Goal: Task Accomplishment & Management: Manage account settings

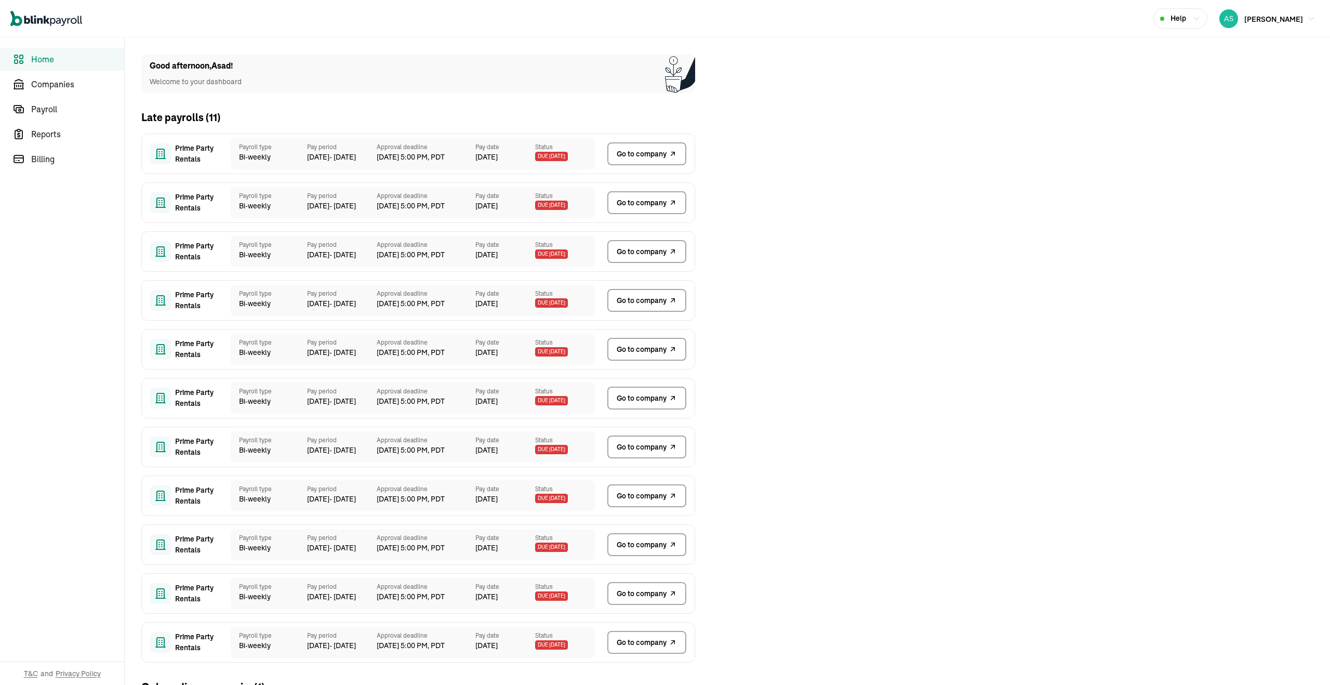
click at [1308, 6] on div "Open main menu Help [PERSON_NAME]" at bounding box center [665, 18] width 1330 height 37
click at [1292, 15] on span "Asad Khan" at bounding box center [1273, 19] width 59 height 9
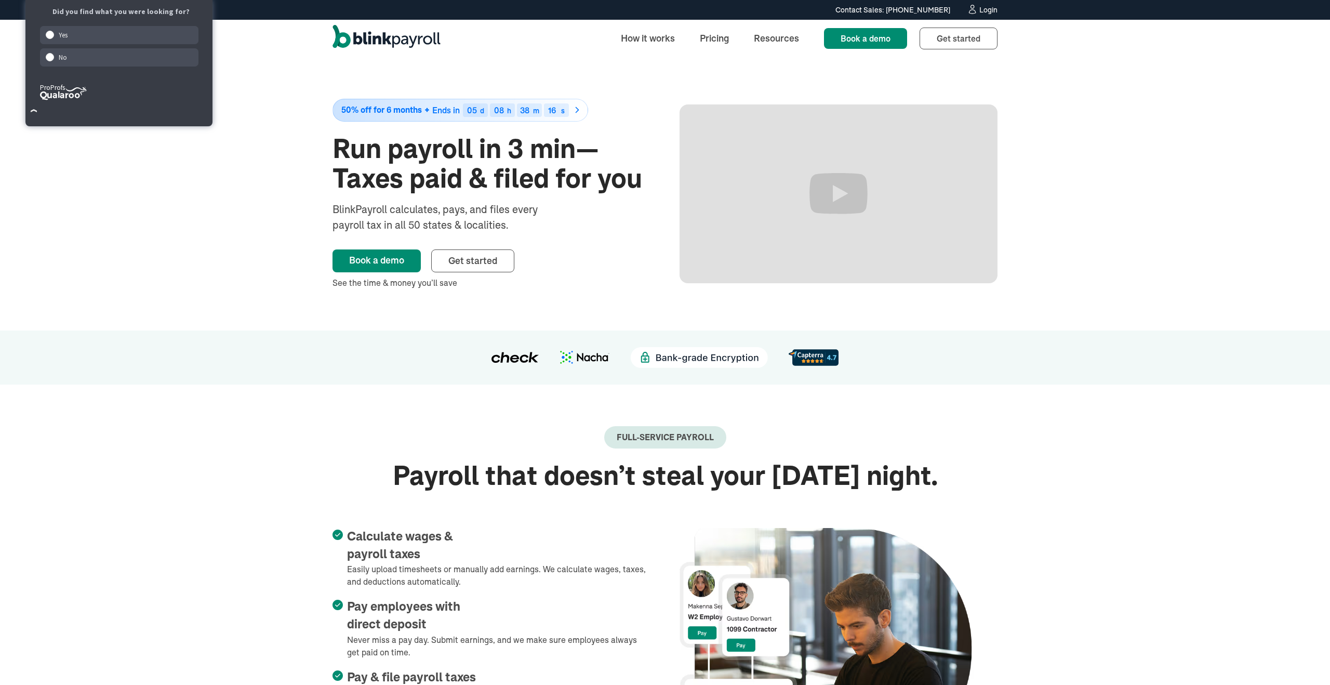
click at [980, 4] on link "Login" at bounding box center [982, 9] width 31 height 11
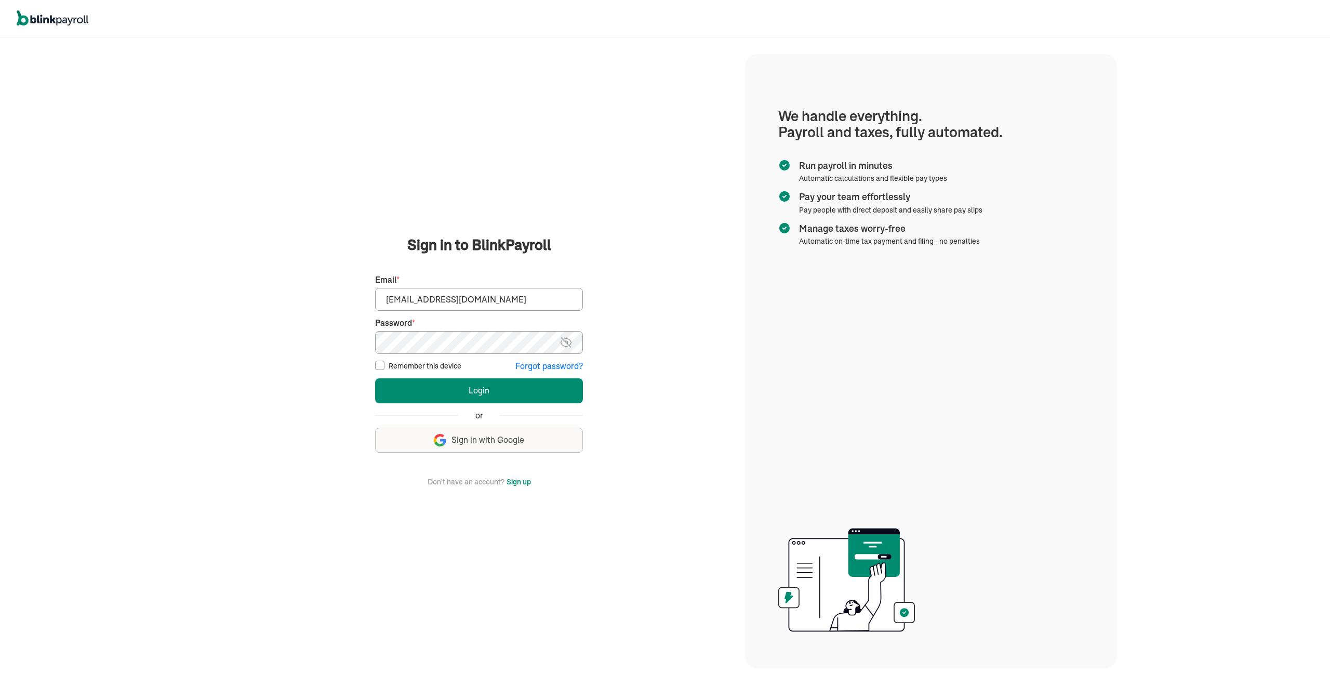
click at [486, 298] on input "asad@theremodelcompany.com" at bounding box center [479, 299] width 208 height 23
type input "asad@propertymanagementagency.com"
click at [473, 388] on button "Login" at bounding box center [479, 390] width 208 height 25
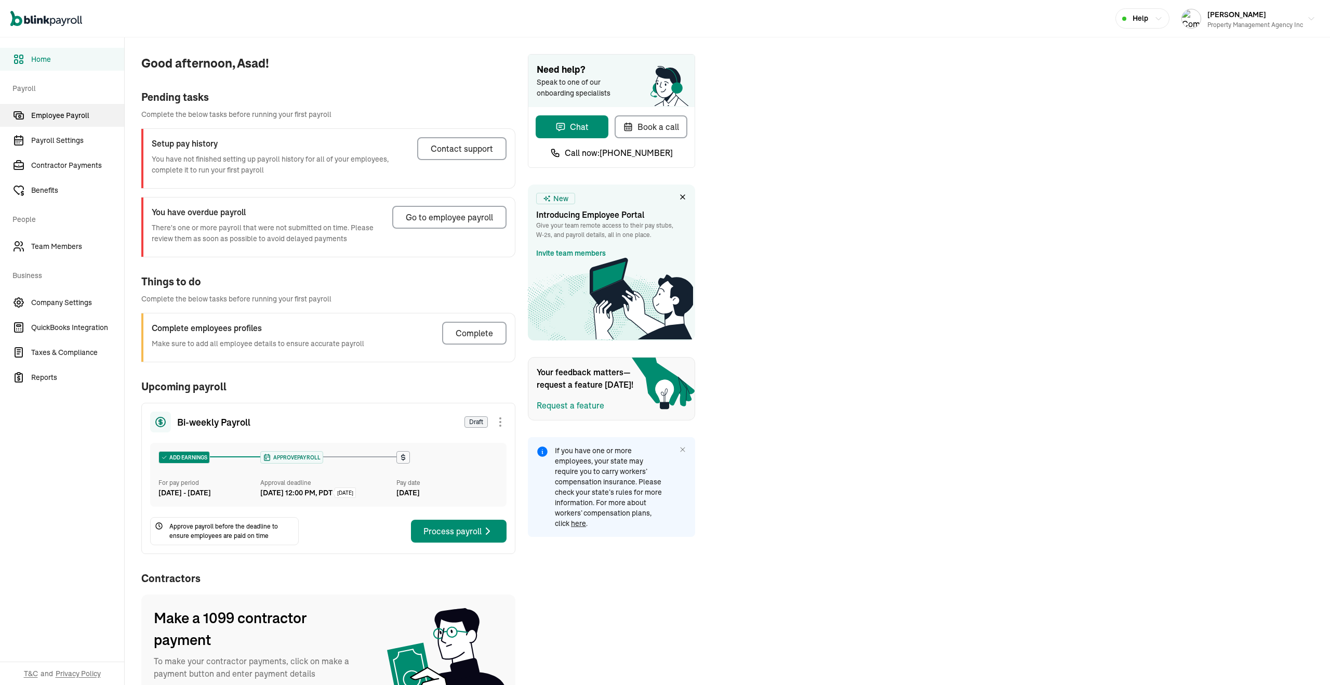
click at [63, 112] on span "Employee Payroll" at bounding box center [77, 115] width 93 height 11
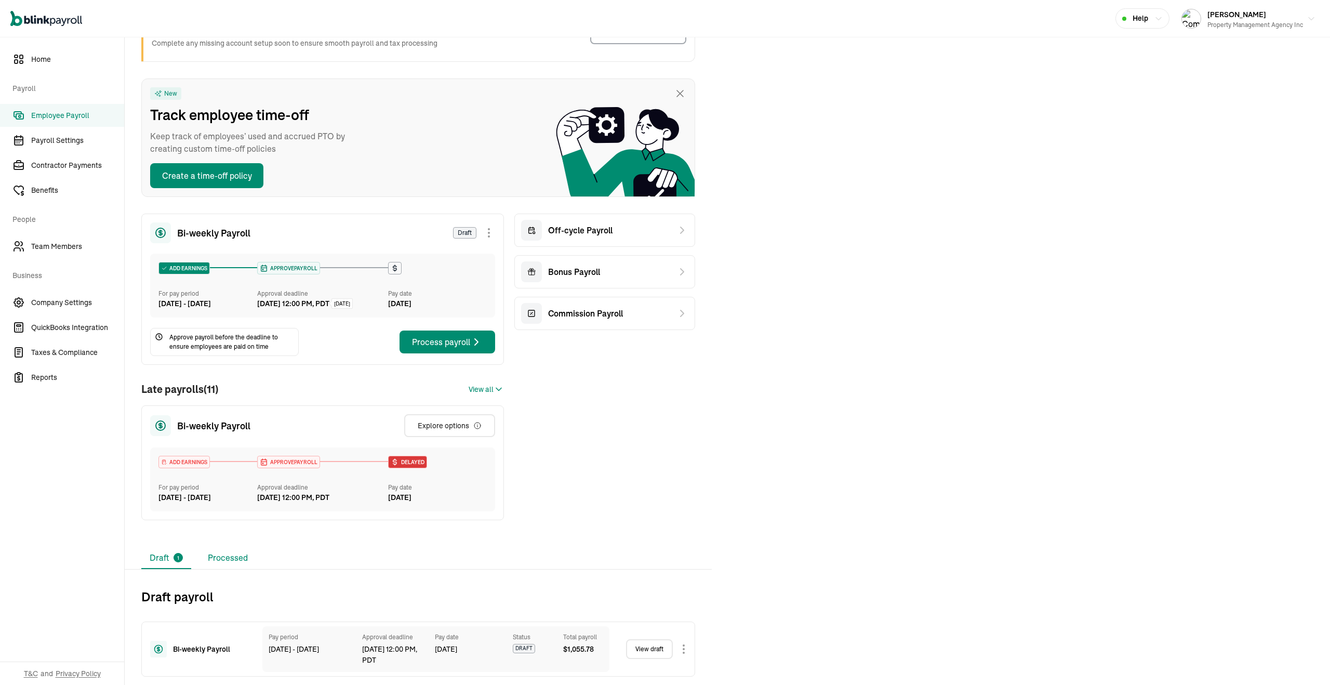
click at [225, 555] on li "Processed" at bounding box center [228, 558] width 57 height 22
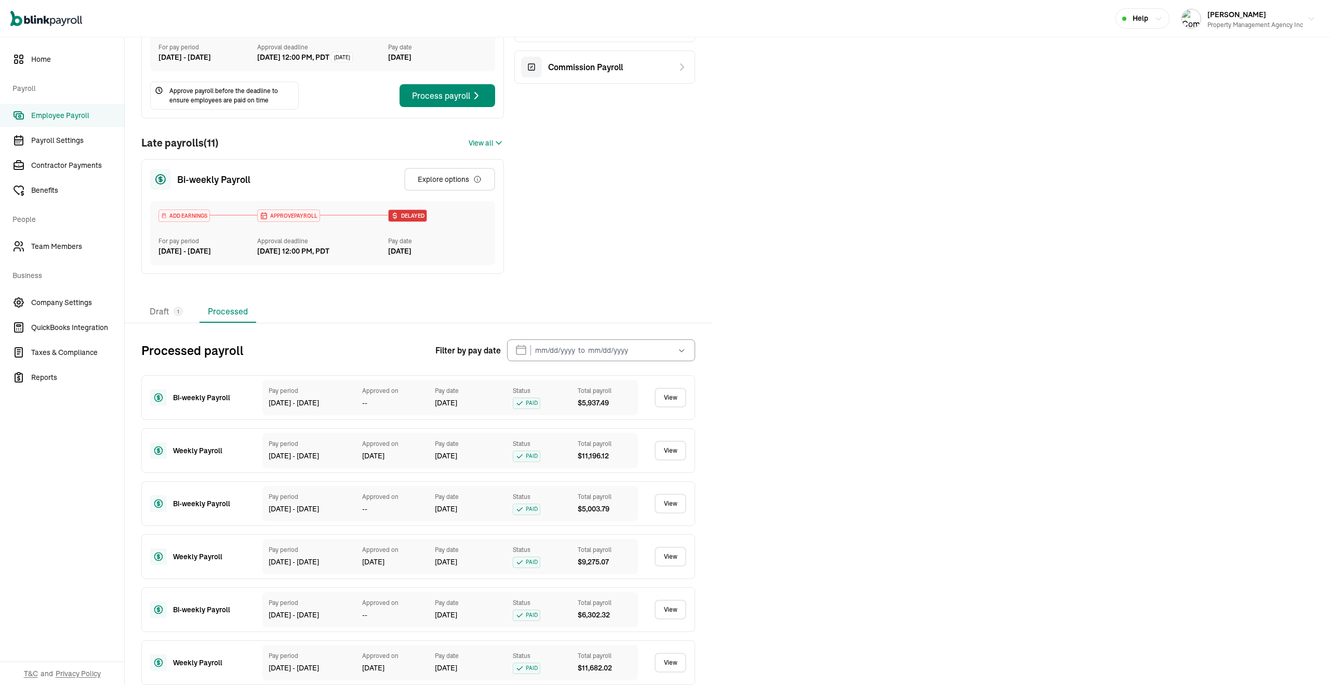
click at [667, 407] on link "View" at bounding box center [671, 398] width 32 height 20
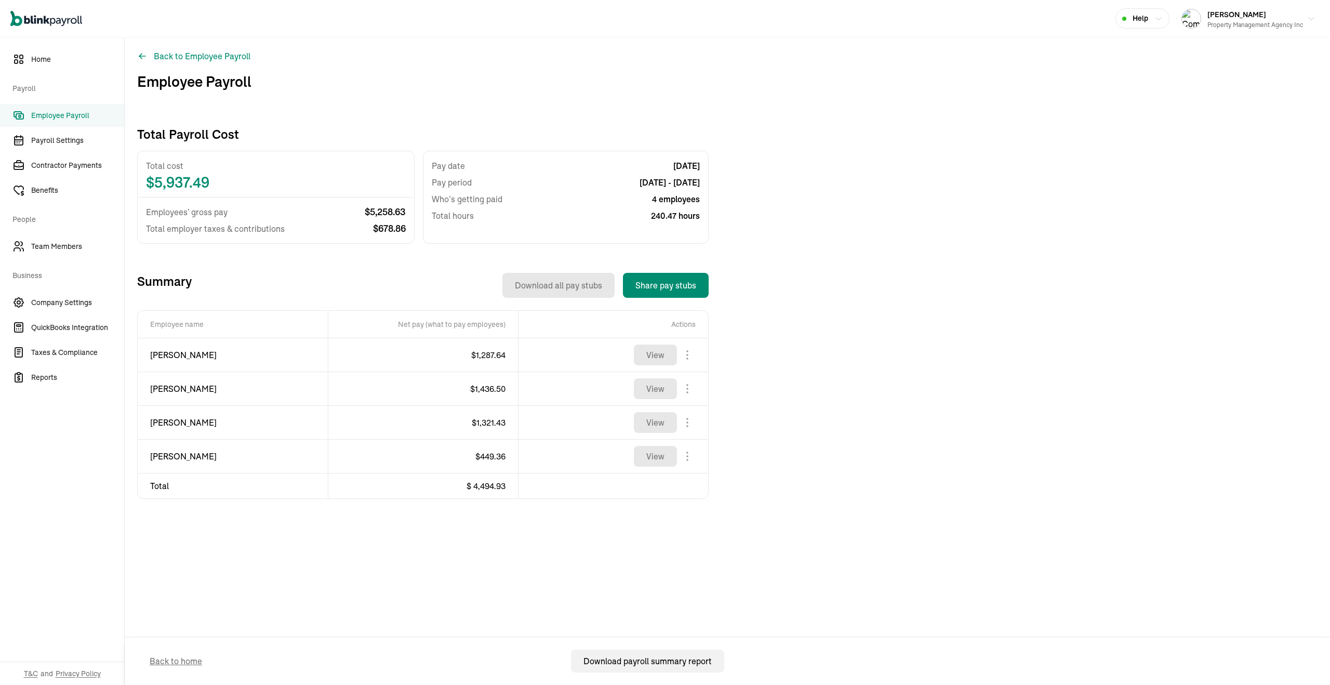
click at [42, 116] on span "Employee Payroll" at bounding box center [77, 115] width 93 height 11
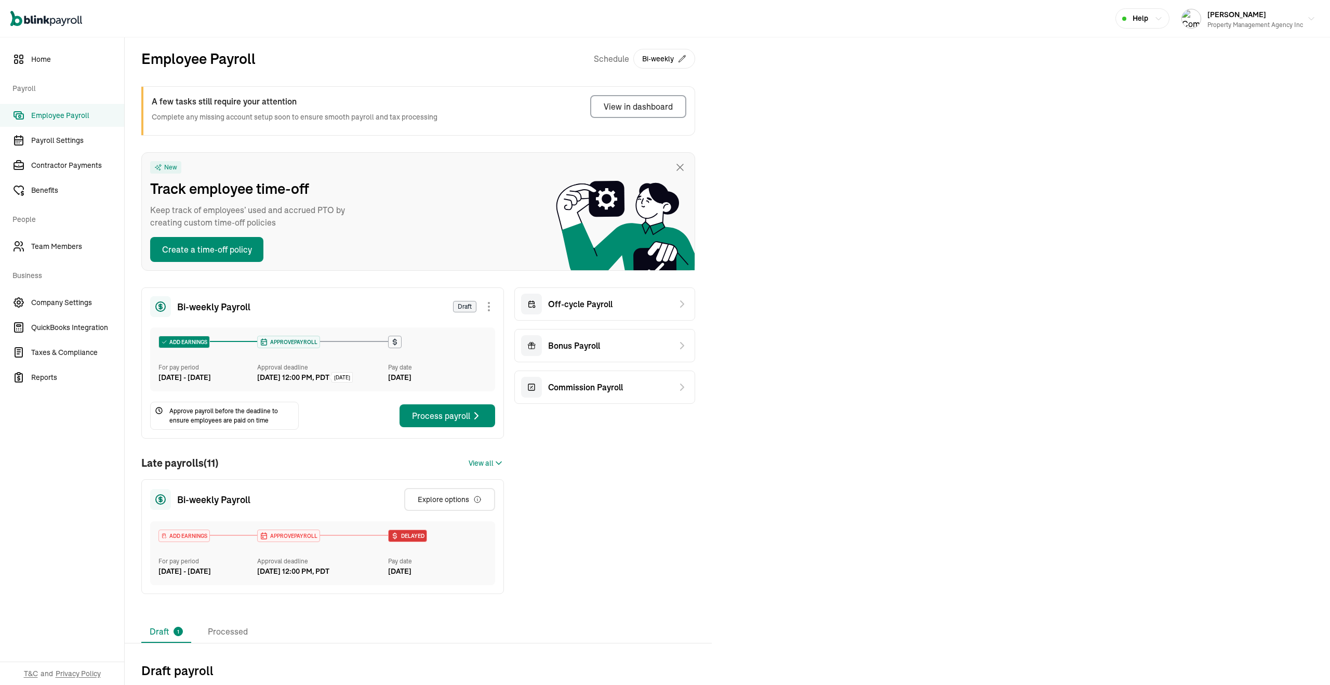
click at [675, 168] on icon at bounding box center [680, 167] width 12 height 12
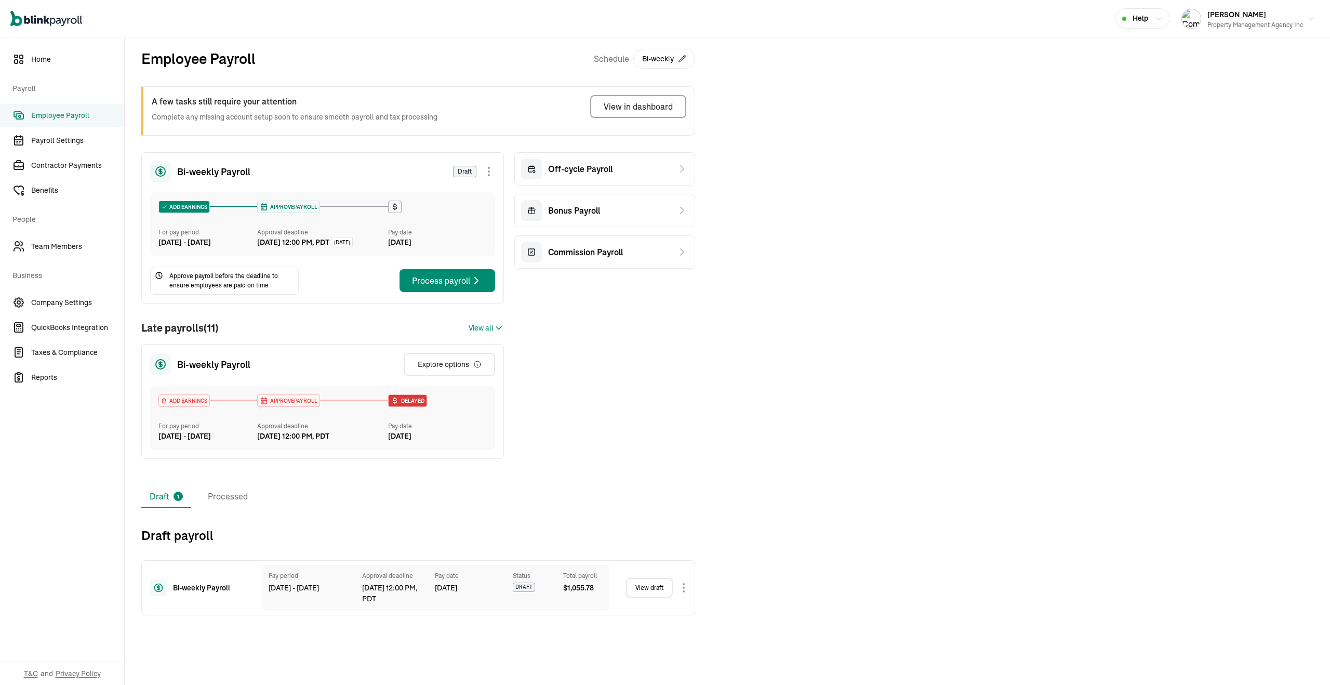
drag, startPoint x: 206, startPoint y: 250, endPoint x: 204, endPoint y: 304, distance: 53.6
click at [204, 303] on div "Bi-weekly Payroll Draft ADD EARNINGS For pay period Sep 14 - Sep 27, 2025 APPRO…" at bounding box center [322, 227] width 363 height 151
click at [848, 222] on div "Employee Payroll Schedule Bi-weekly A few tasks still require your attention Co…" at bounding box center [727, 330] width 1205 height 586
click at [225, 508] on li "Processed" at bounding box center [228, 497] width 57 height 22
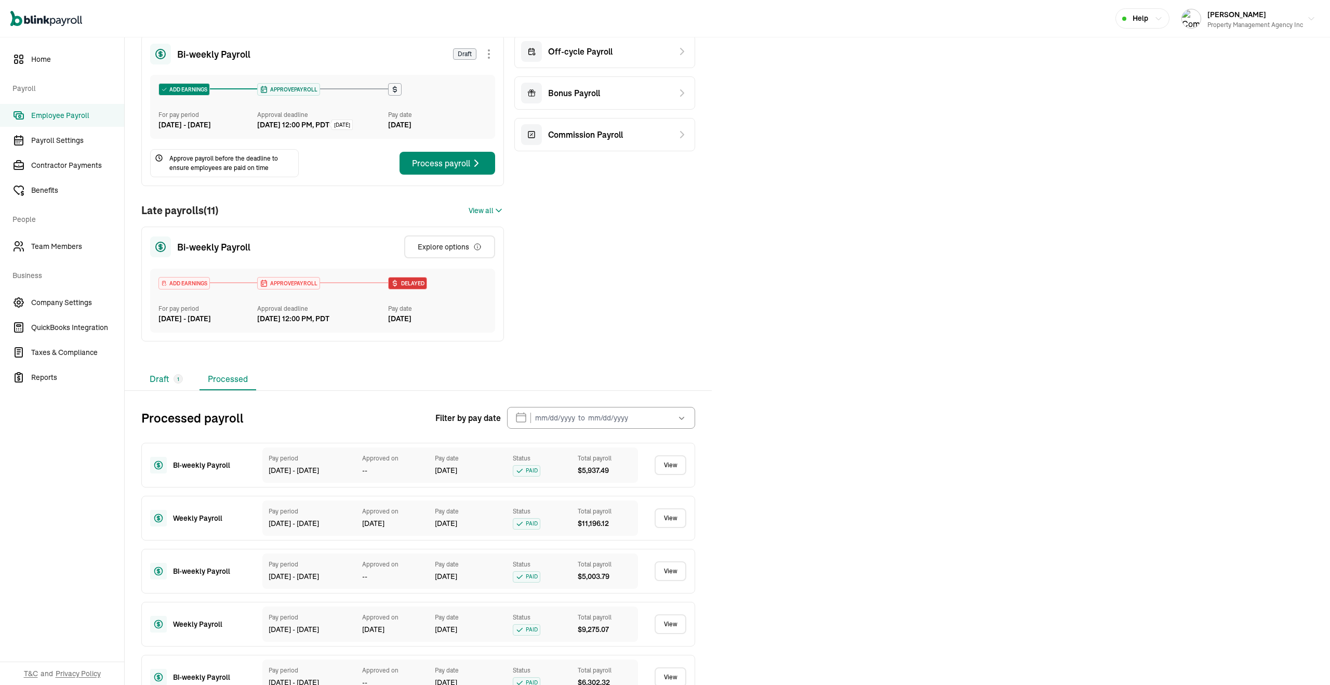
click at [179, 383] on div "1" at bounding box center [178, 378] width 9 height 9
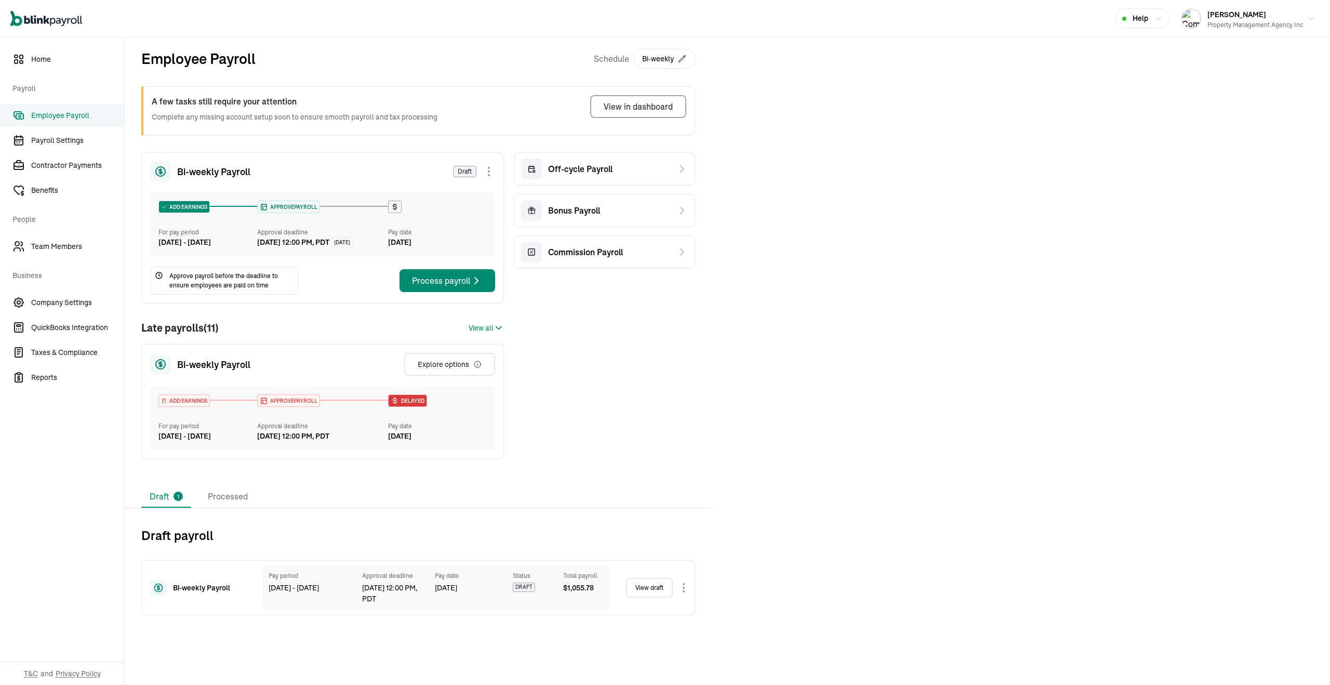
click at [481, 334] on span "View all" at bounding box center [481, 328] width 25 height 11
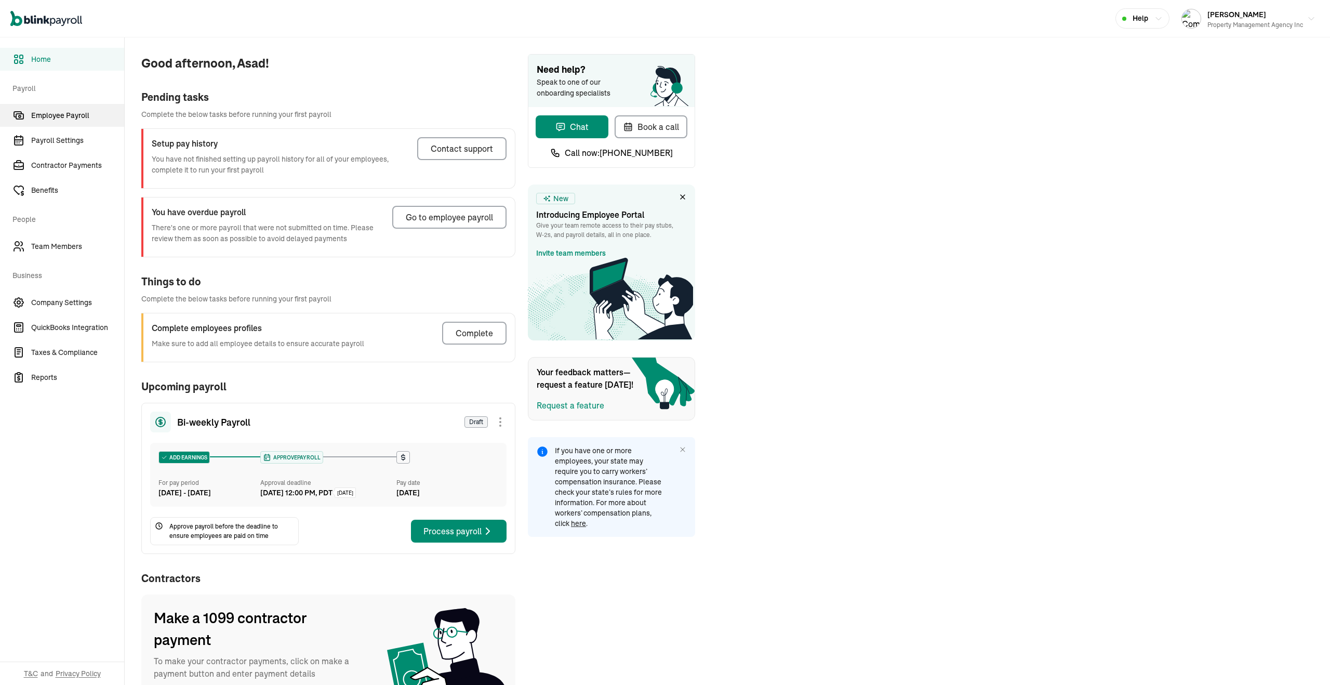
click at [63, 112] on span "Employee Payroll" at bounding box center [77, 115] width 93 height 11
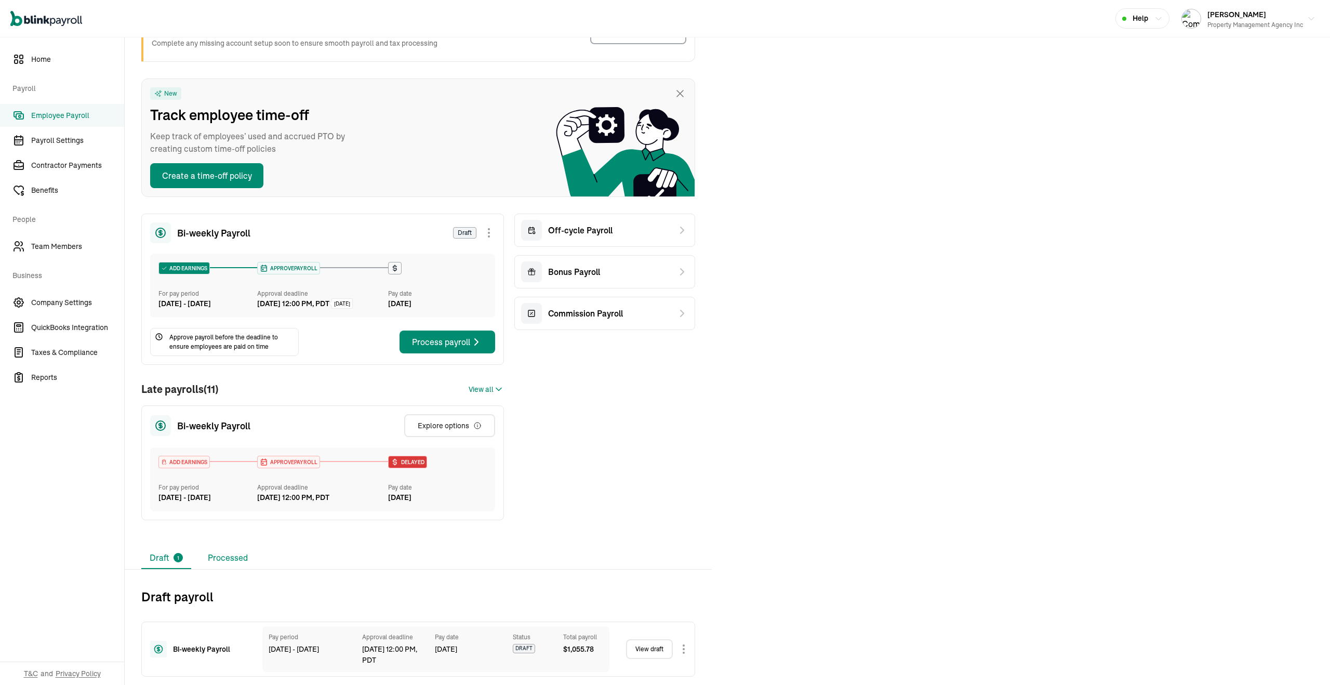
click at [225, 555] on li "Processed" at bounding box center [228, 558] width 57 height 22
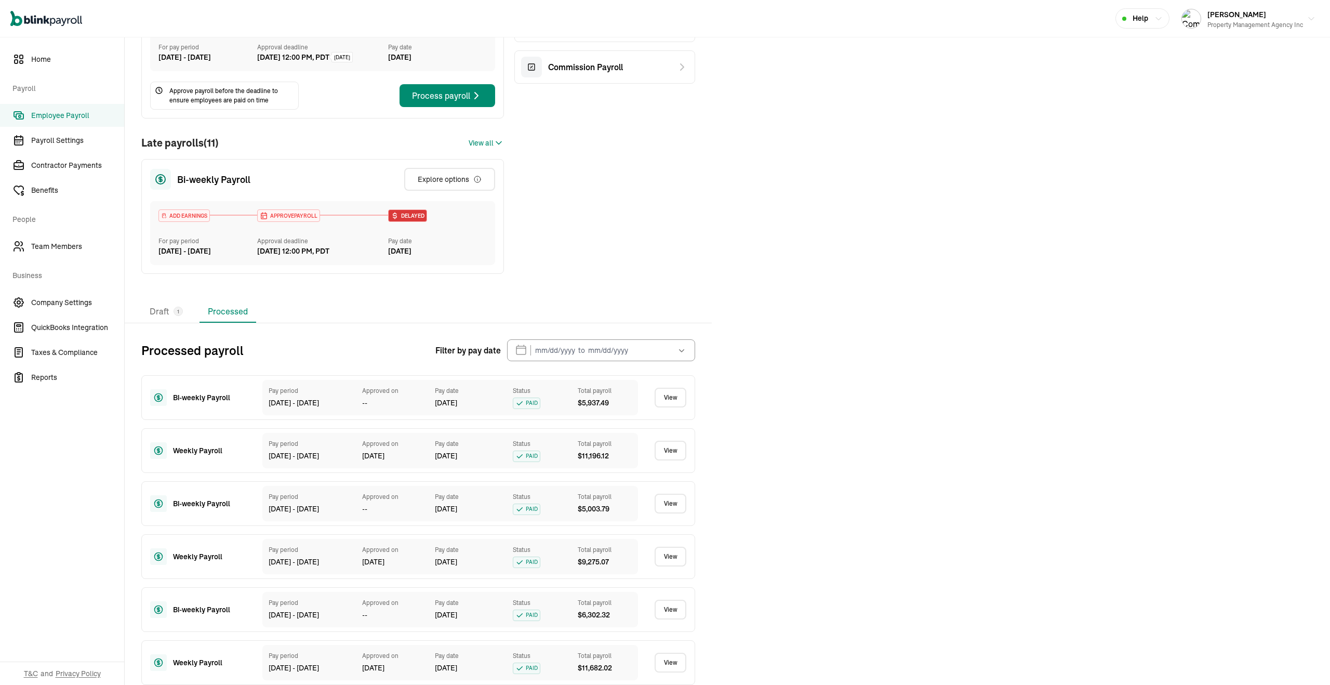
click at [667, 407] on link "View" at bounding box center [671, 398] width 32 height 20
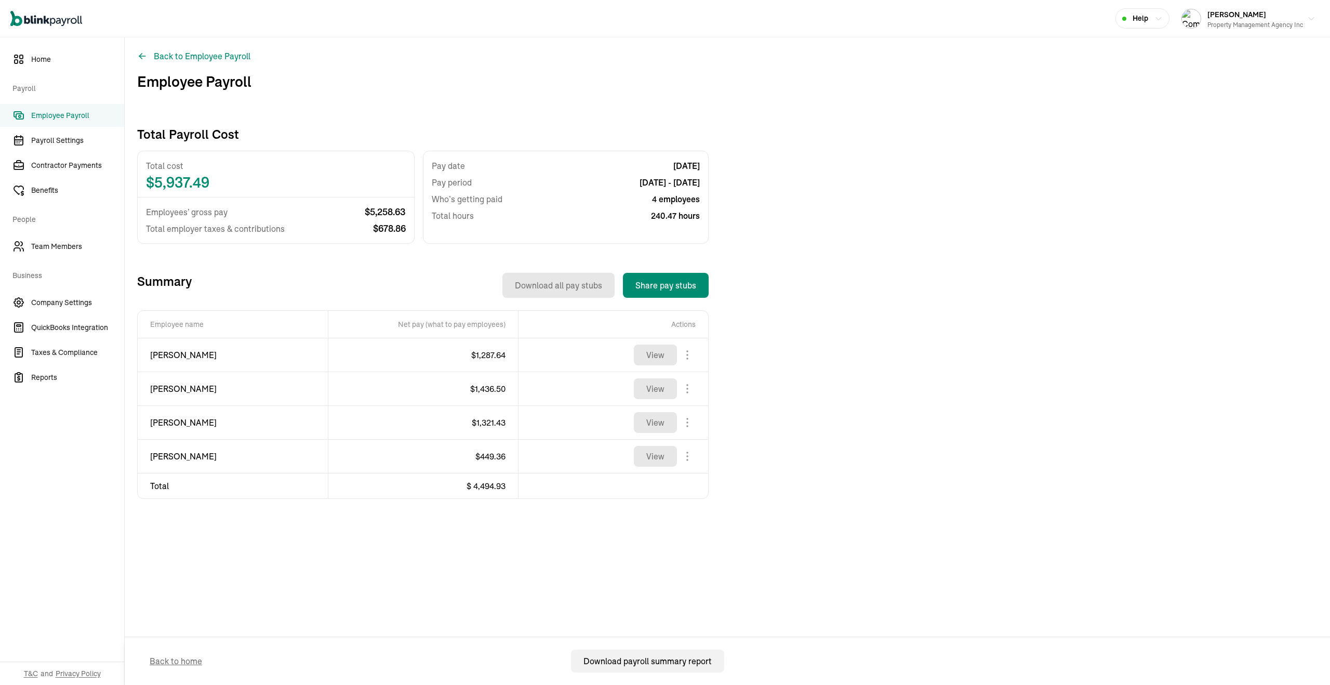
click at [42, 116] on span "Employee Payroll" at bounding box center [77, 115] width 93 height 11
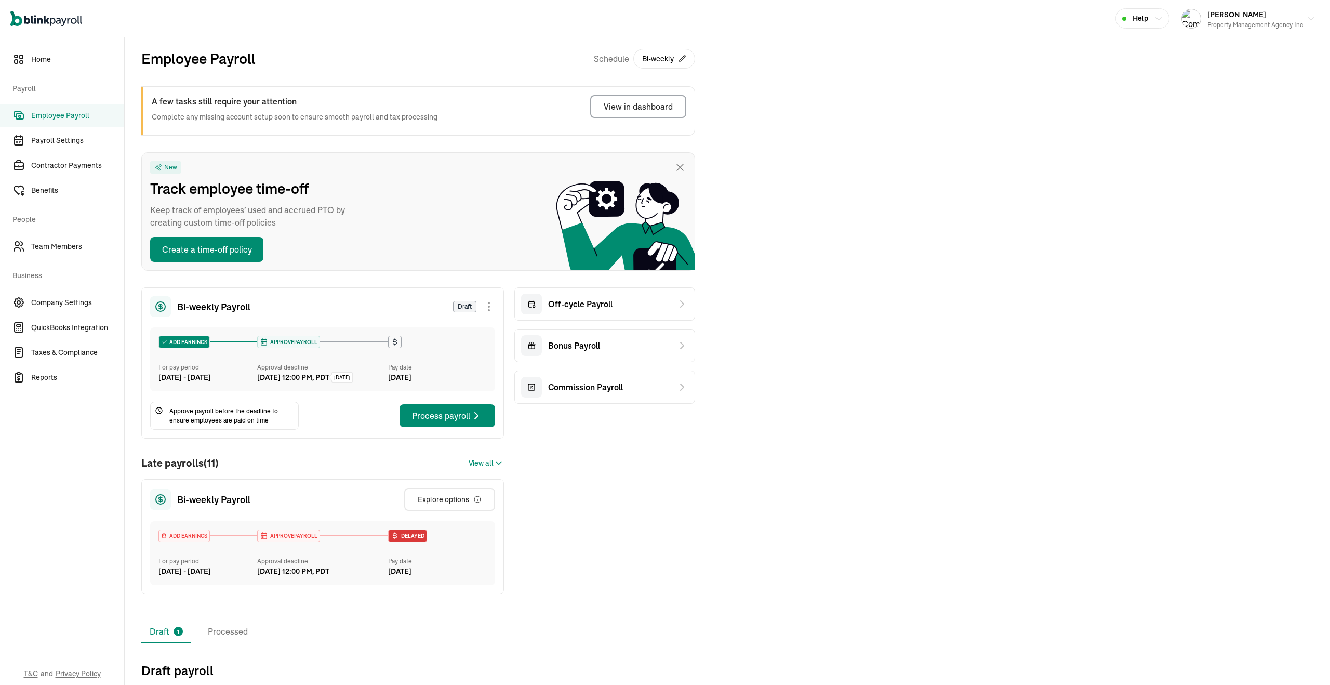
click at [675, 168] on icon at bounding box center [680, 167] width 12 height 12
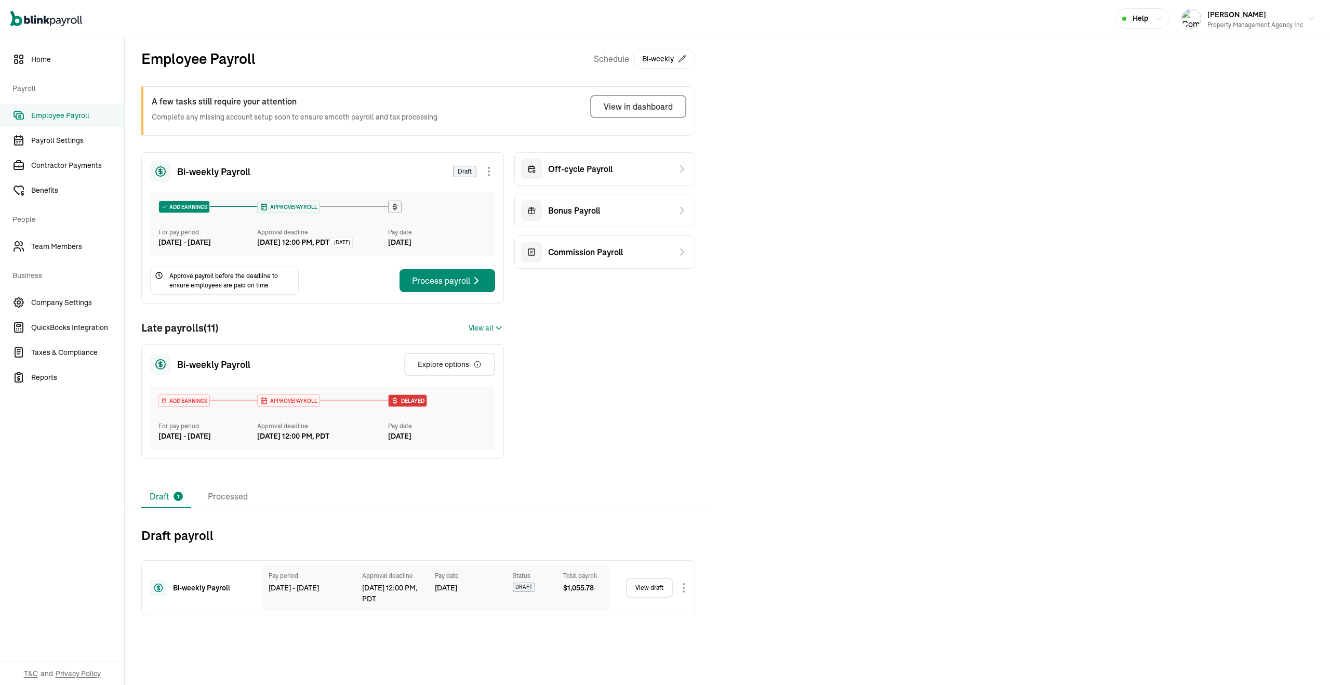
drag, startPoint x: 206, startPoint y: 250, endPoint x: 204, endPoint y: 304, distance: 53.6
click at [204, 303] on div "Bi-weekly Payroll Draft ADD EARNINGS For pay period [DATE] - [DATE] APPROVE PAY…" at bounding box center [322, 227] width 363 height 151
click at [848, 222] on div "Employee Payroll Schedule Bi-weekly A few tasks still require your attention Co…" at bounding box center [727, 330] width 1205 height 586
click at [225, 508] on li "Processed" at bounding box center [228, 497] width 57 height 22
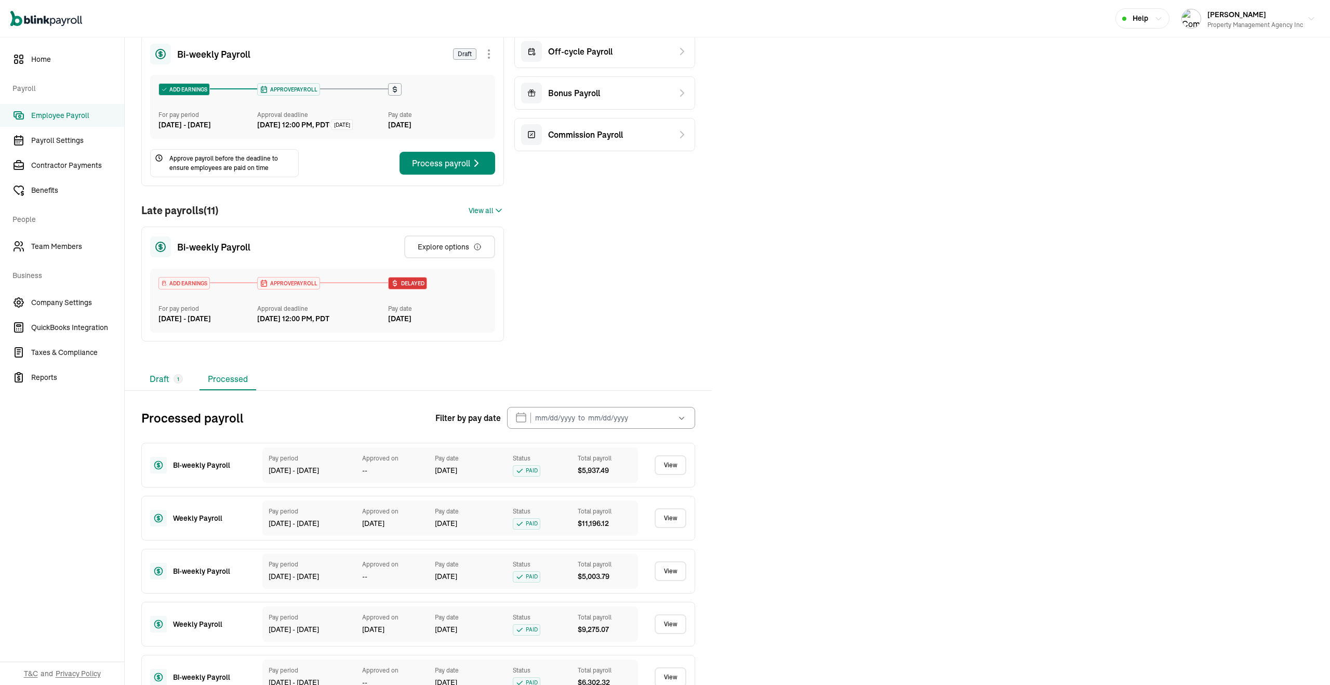
click at [179, 383] on div "1" at bounding box center [178, 378] width 9 height 9
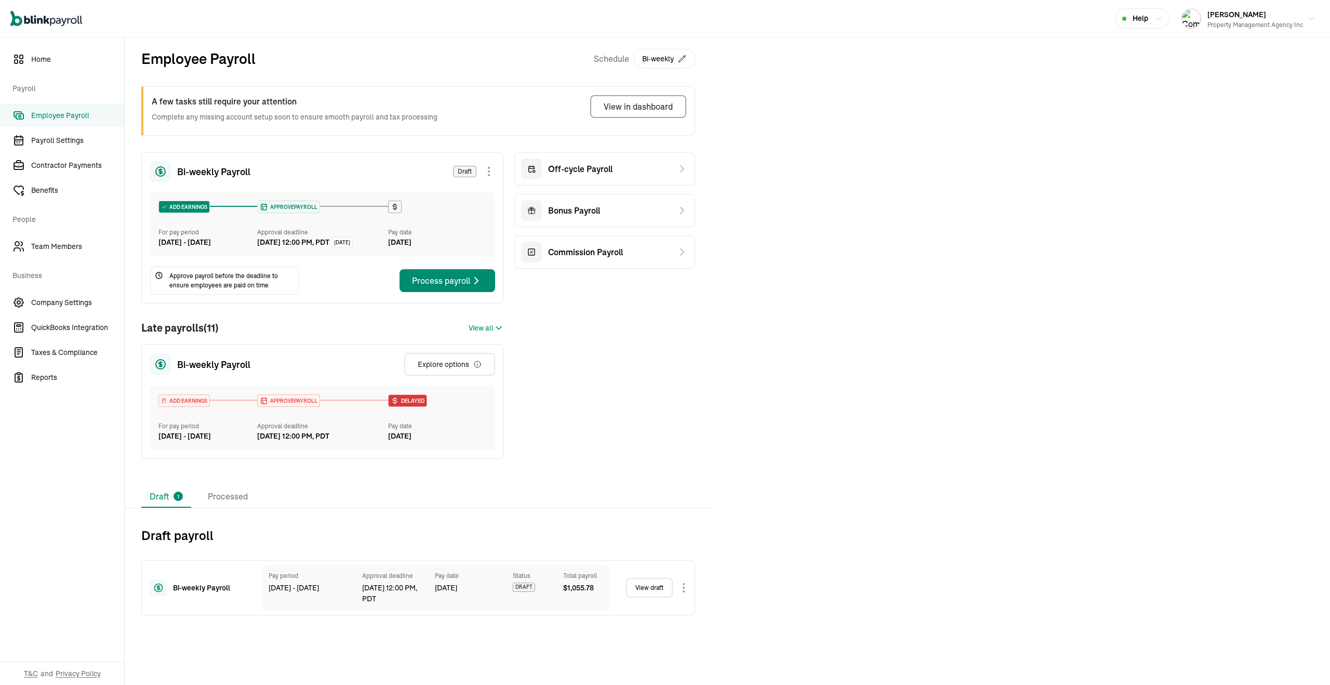
click at [481, 334] on span "View all" at bounding box center [481, 328] width 25 height 11
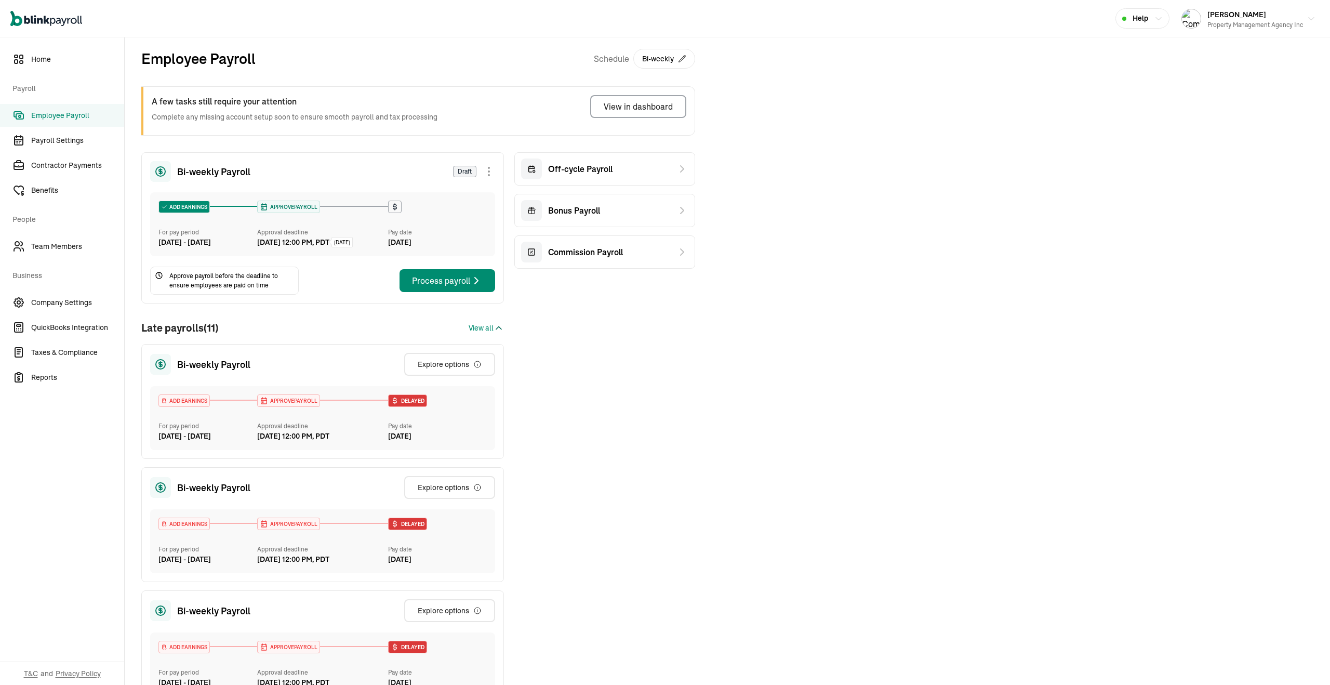
scroll to position [1301, 0]
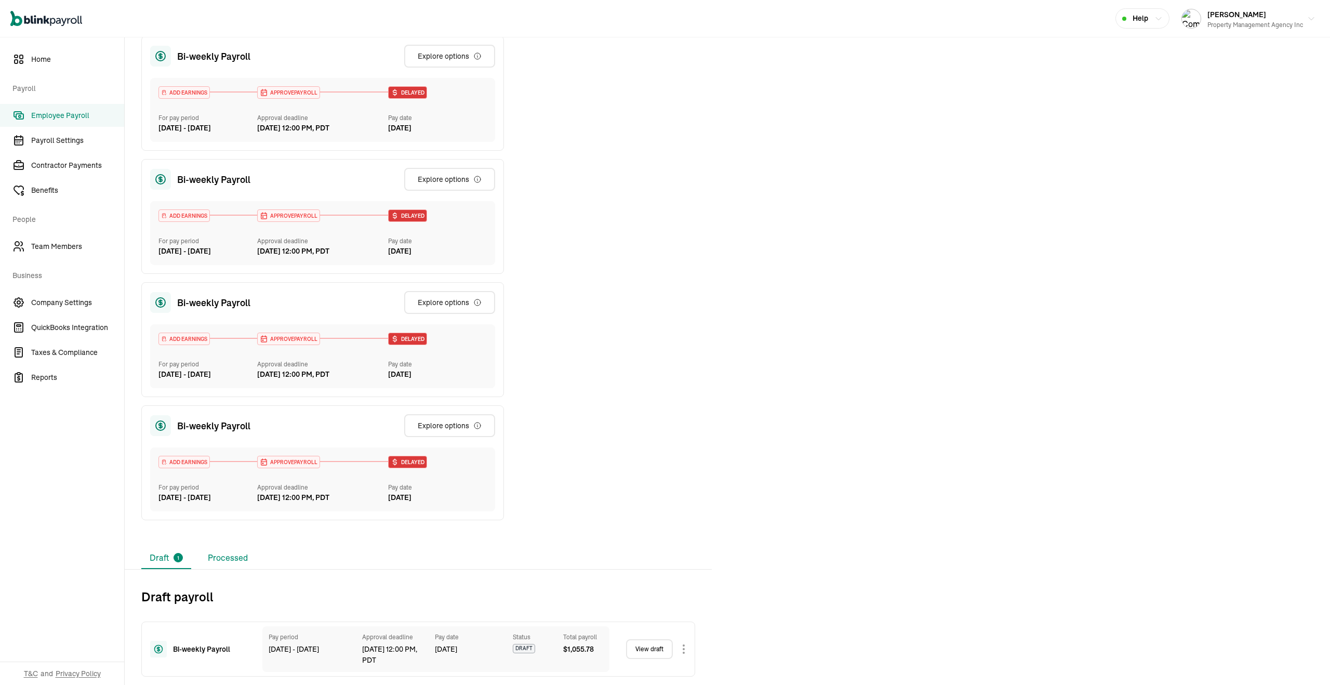
click at [242, 553] on li "Processed" at bounding box center [228, 558] width 57 height 22
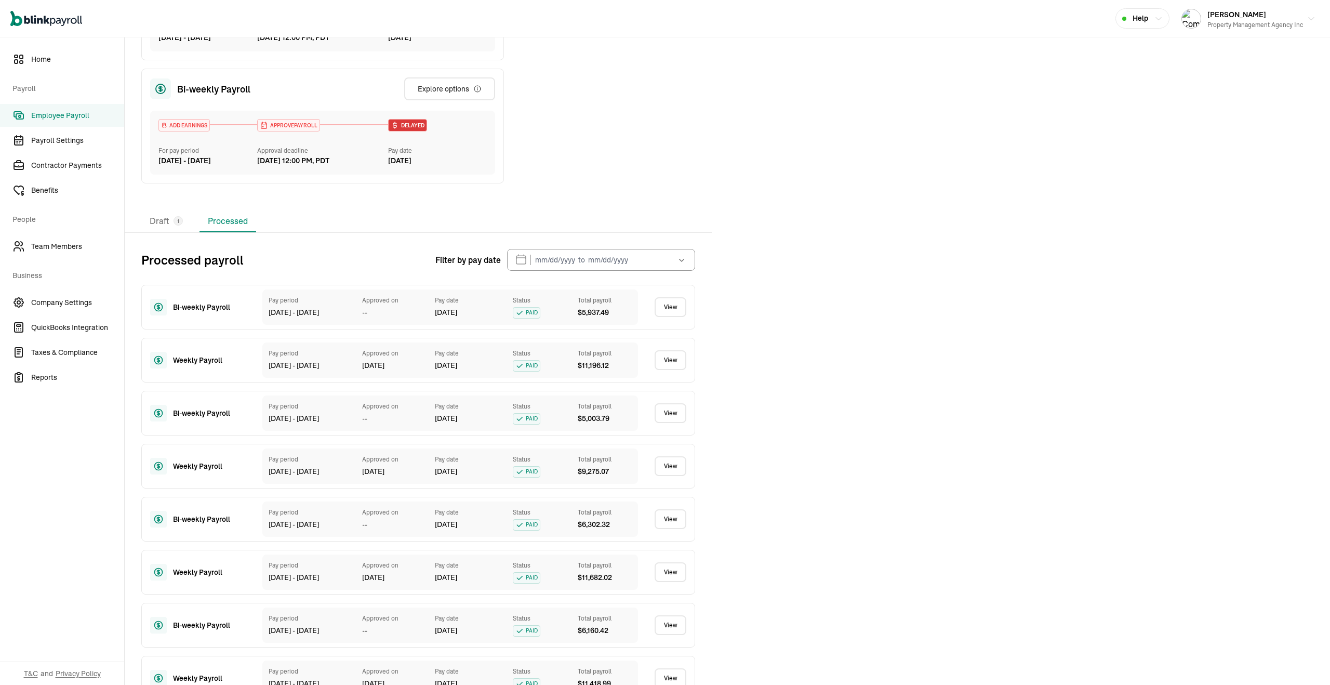
scroll to position [1567, 0]
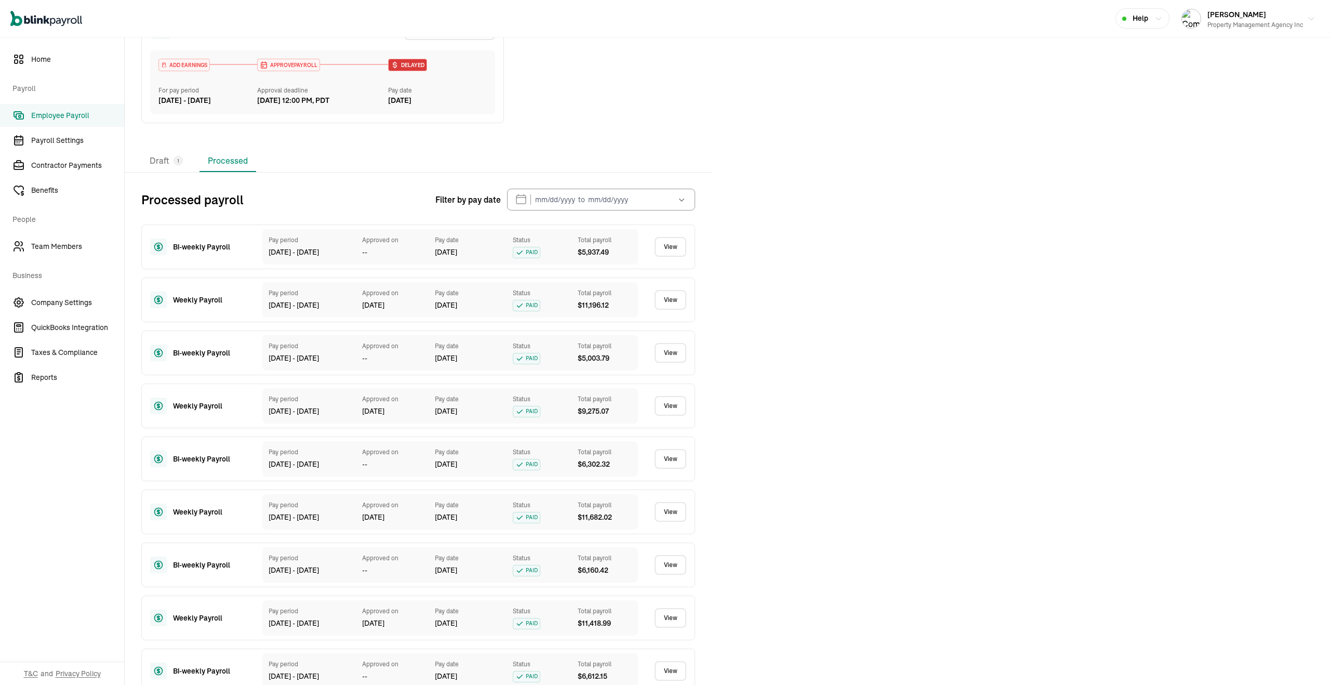
click at [670, 310] on link "View" at bounding box center [671, 300] width 32 height 20
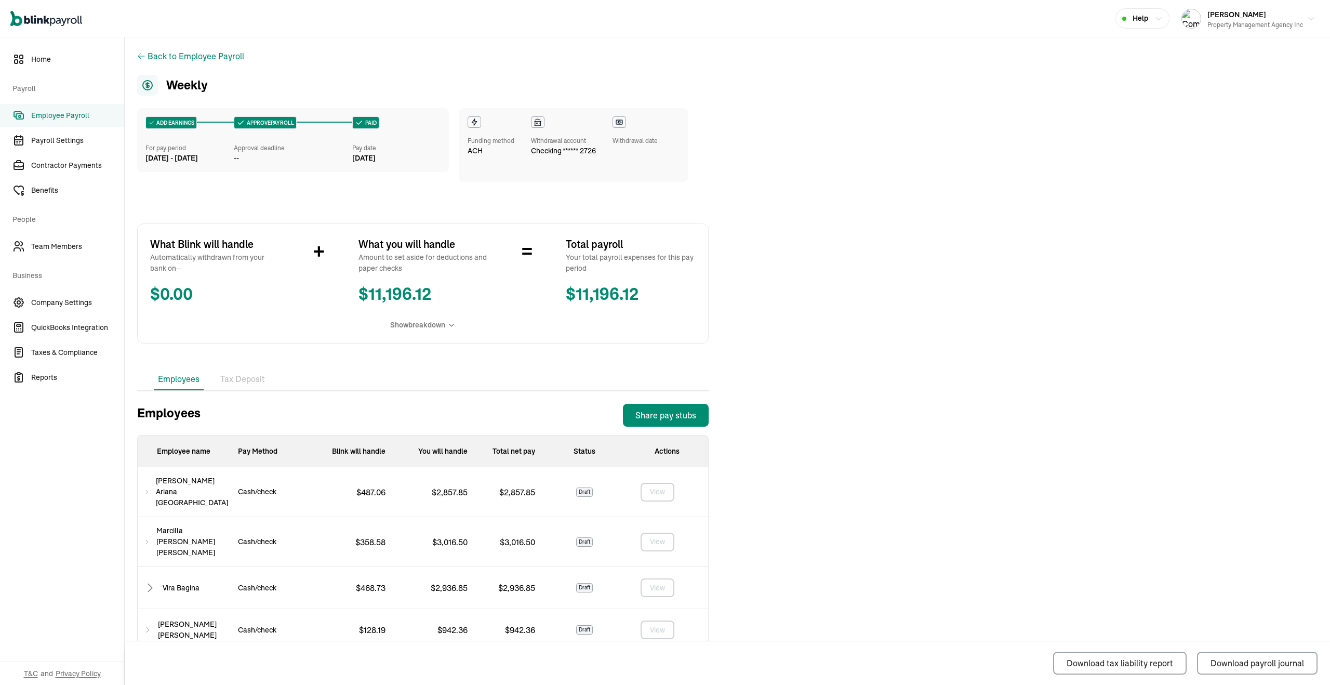
scroll to position [37, 0]
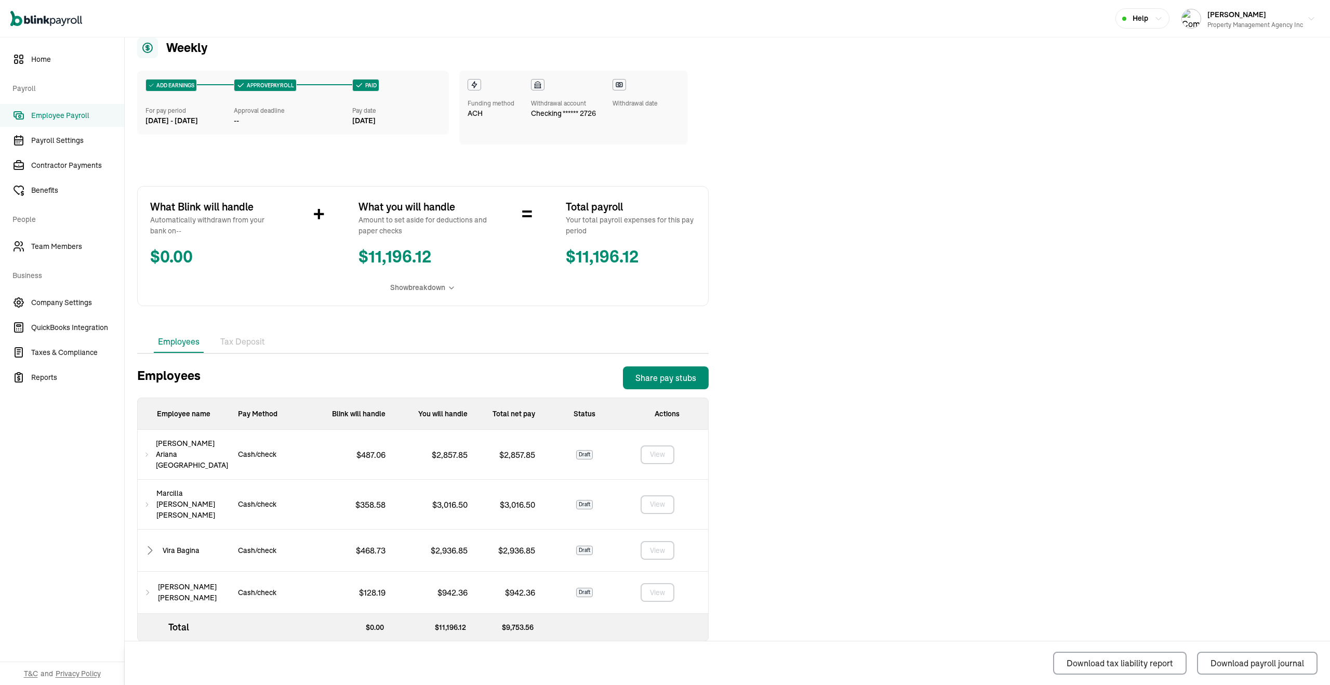
click at [151, 544] on icon at bounding box center [150, 550] width 12 height 12
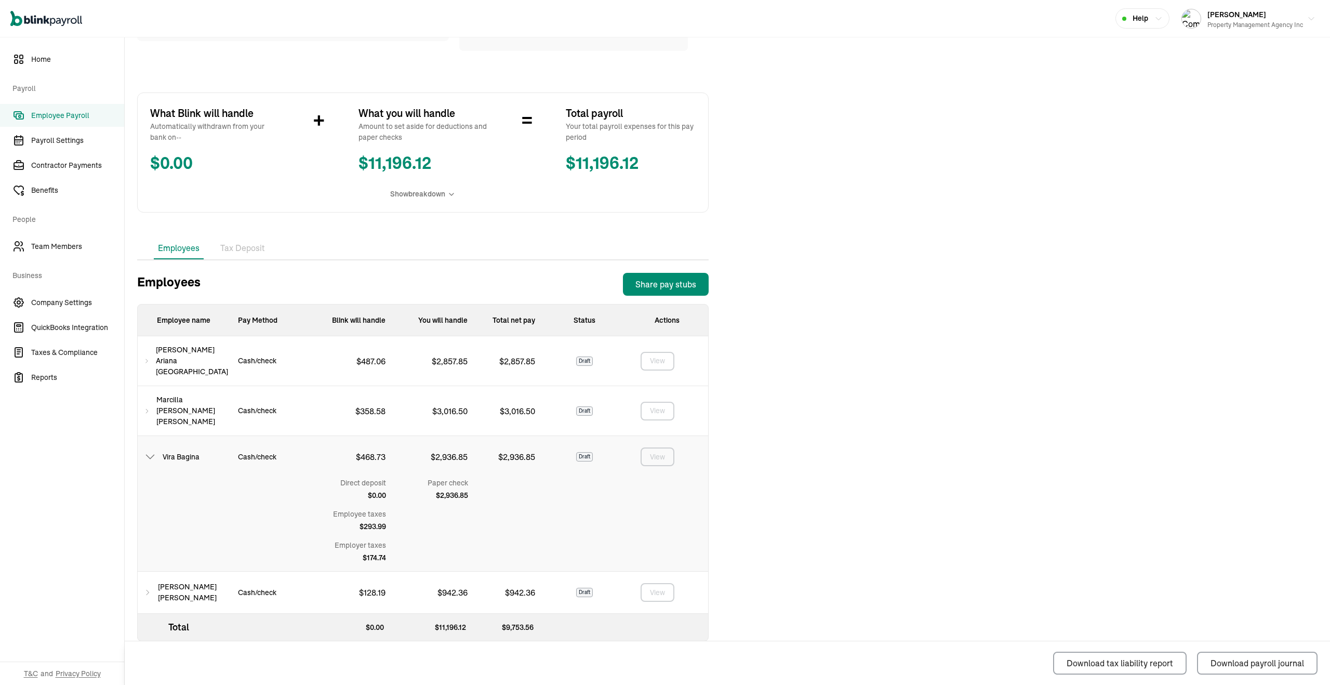
scroll to position [0, 0]
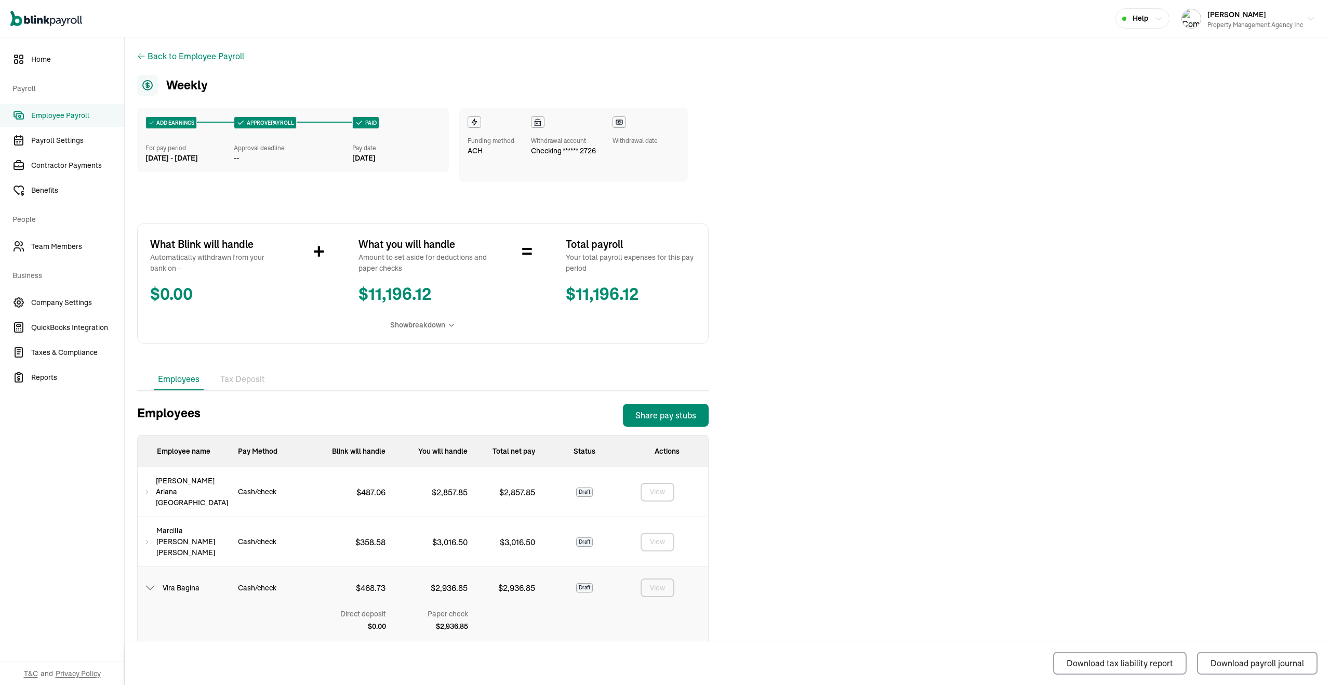
click at [56, 117] on span "Employee Payroll" at bounding box center [77, 115] width 93 height 11
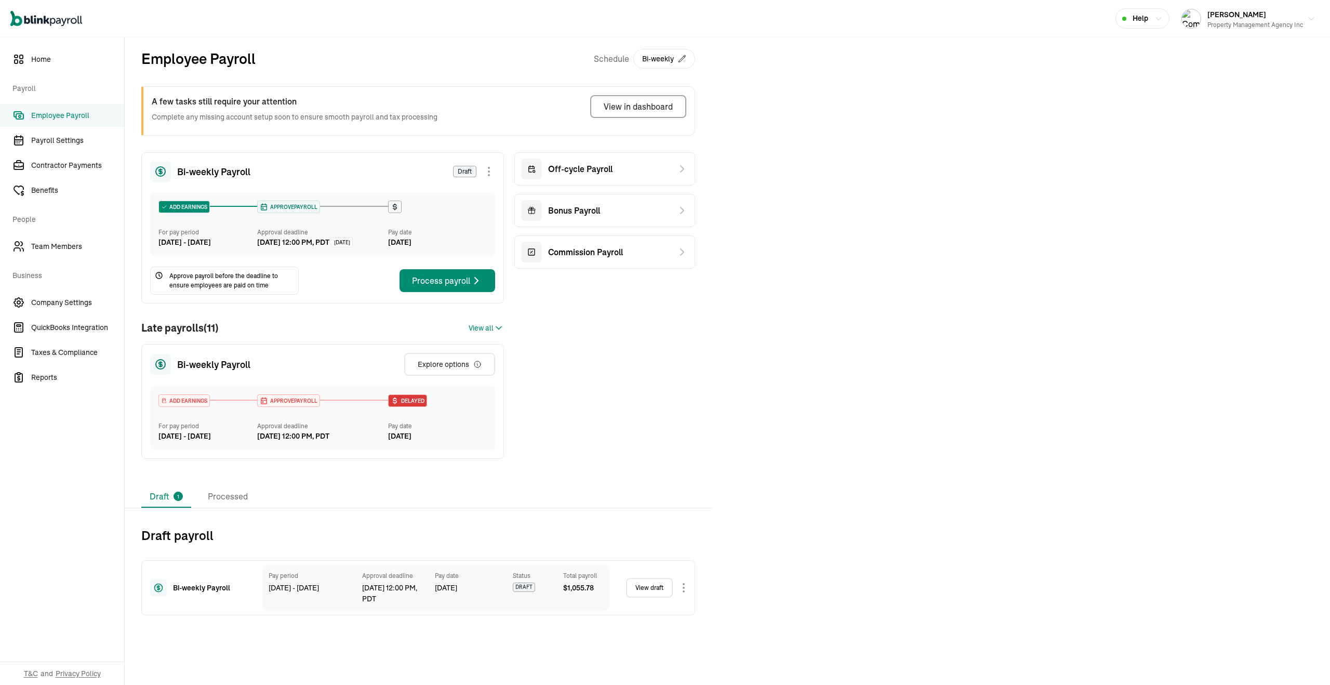
click at [651, 598] on link "View draft" at bounding box center [649, 588] width 47 height 20
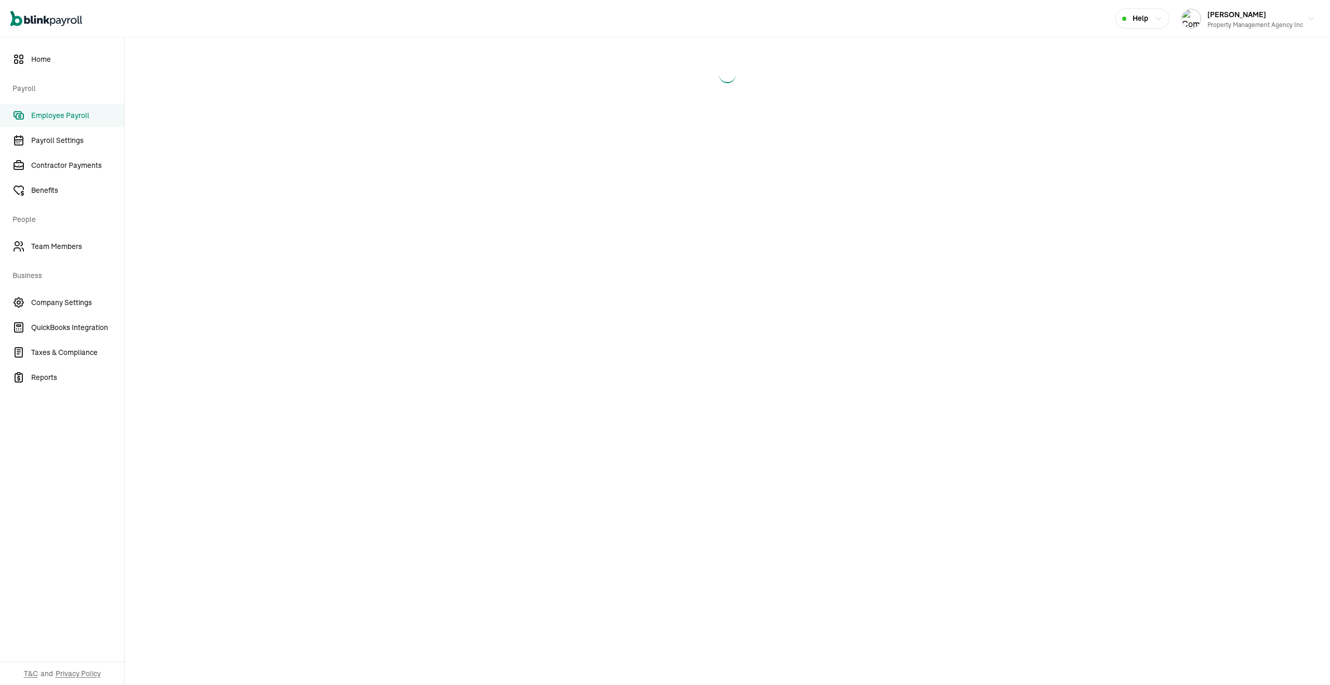
select select "manual"
select select "direct_deposit"
select select "manual"
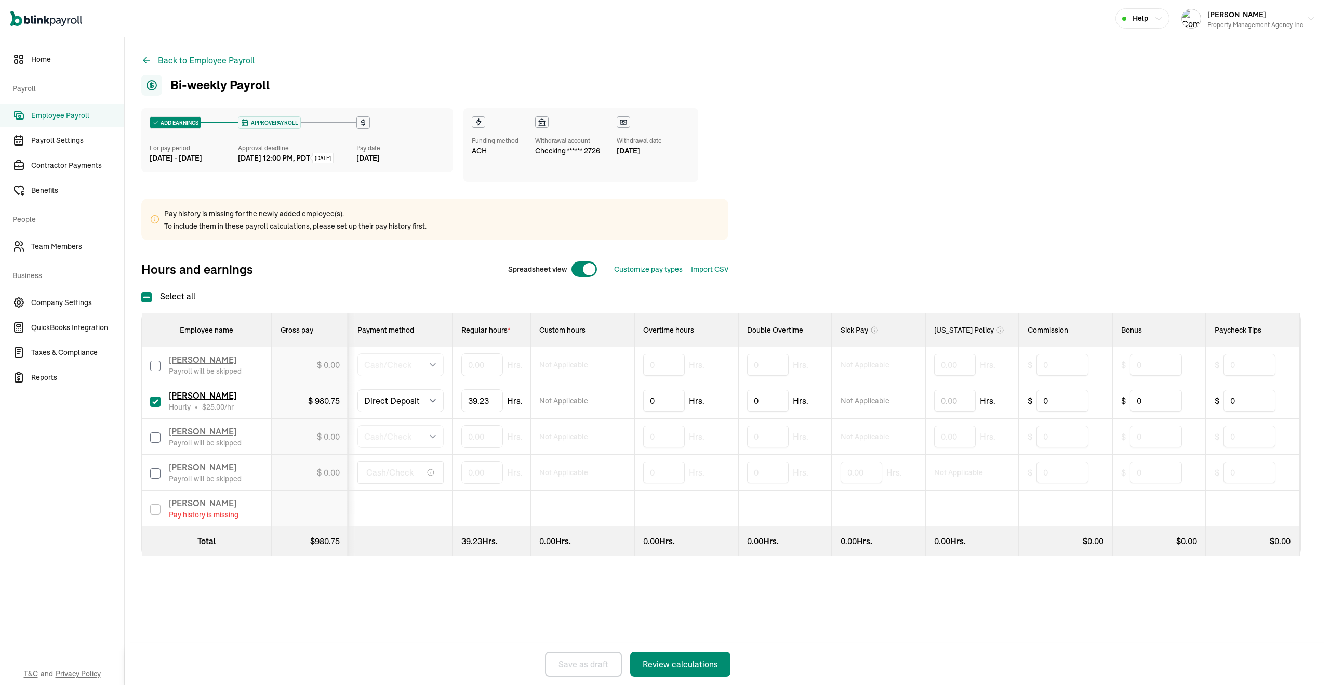
click at [145, 440] on td "Vira Bagina Payroll will be skipped" at bounding box center [207, 437] width 130 height 36
click at [154, 440] on input "checkbox" at bounding box center [155, 437] width 10 height 10
checkbox input "true"
drag, startPoint x: 489, startPoint y: 439, endPoint x: 380, endPoint y: 431, distance: 109.4
type input "8"
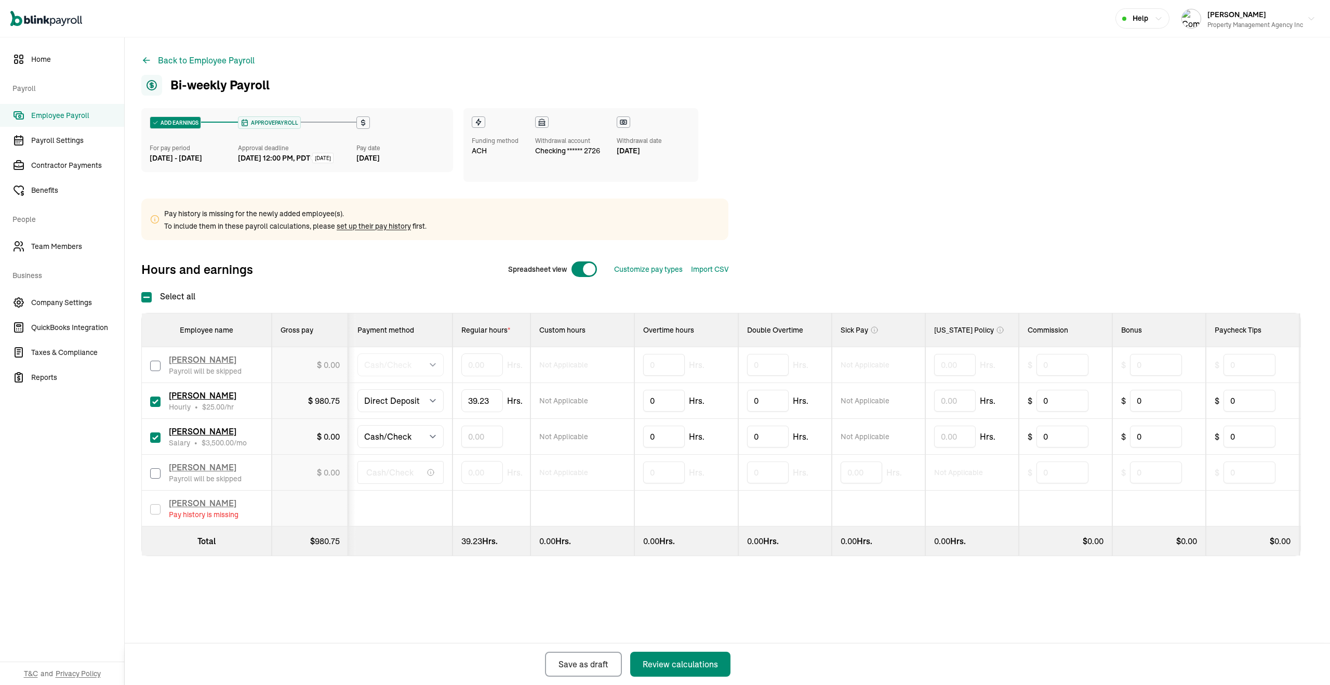
click at [156, 406] on input "checkbox" at bounding box center [155, 401] width 10 height 10
checkbox input "false"
type input "0.00"
click at [157, 434] on input "checkbox" at bounding box center [155, 437] width 10 height 10
checkbox input "false"
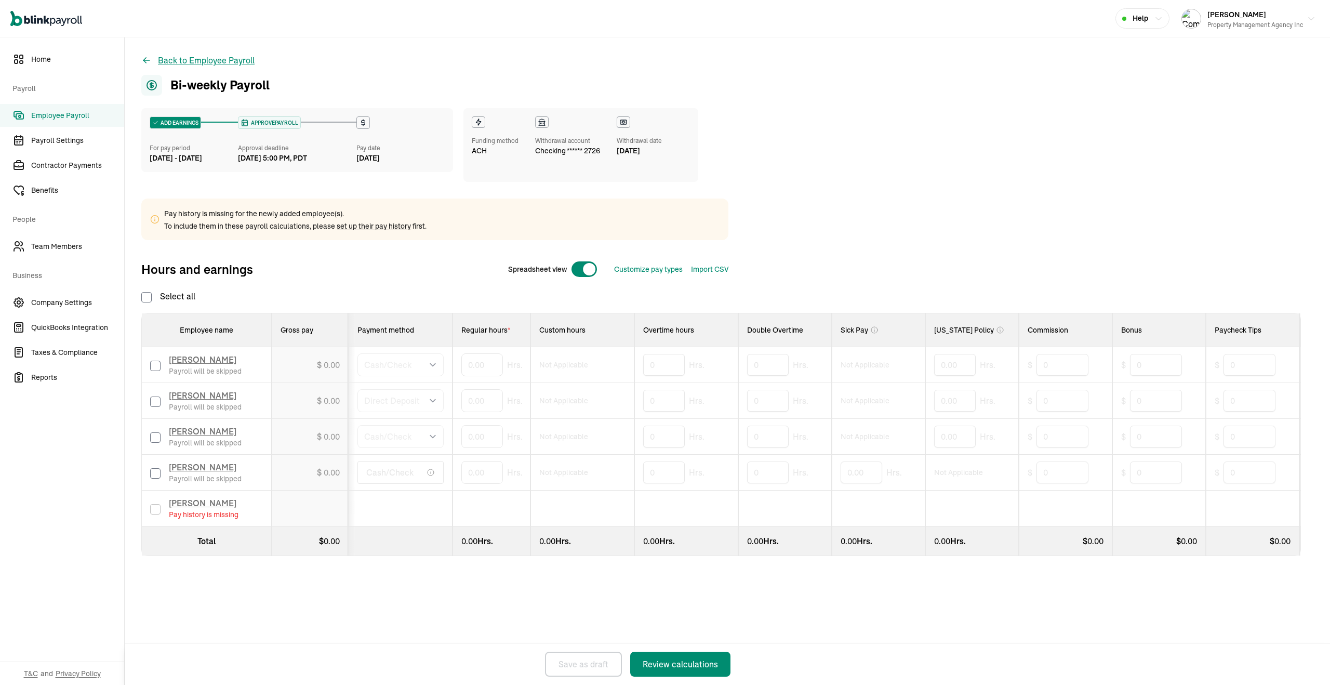
click at [199, 58] on button "Back to Employee Payroll" at bounding box center [197, 60] width 113 height 12
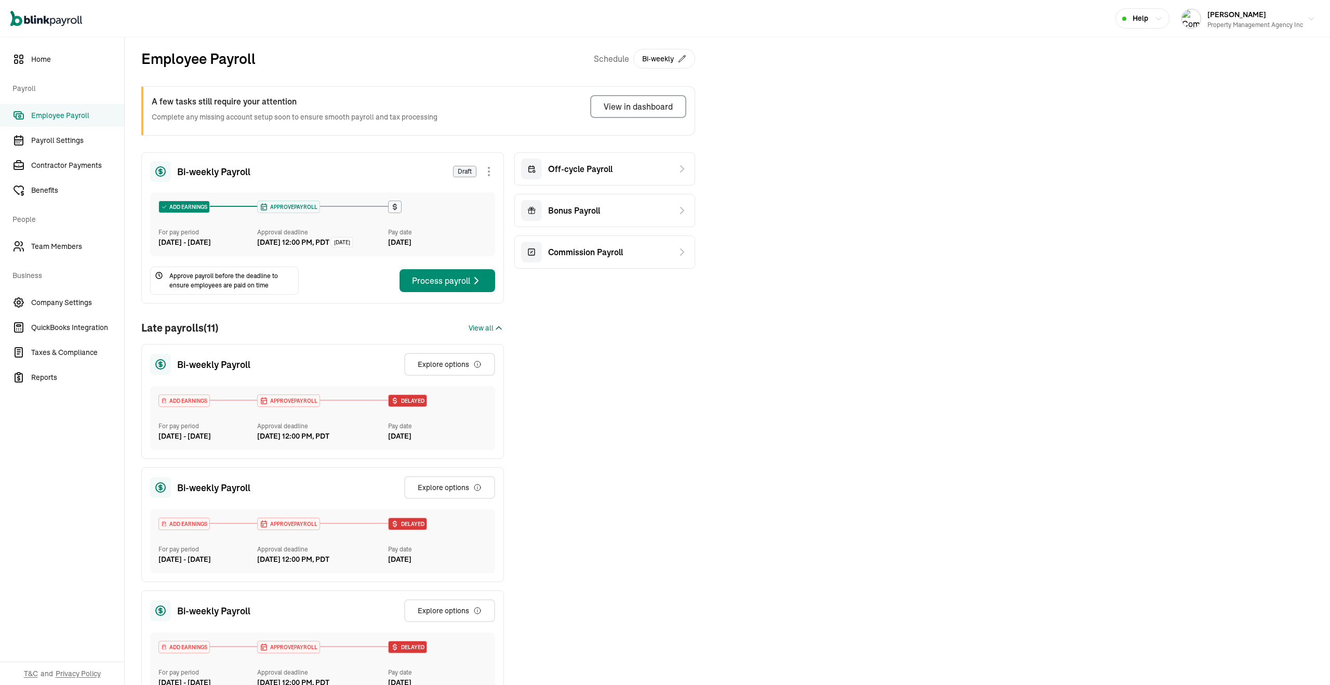
scroll to position [1301, 0]
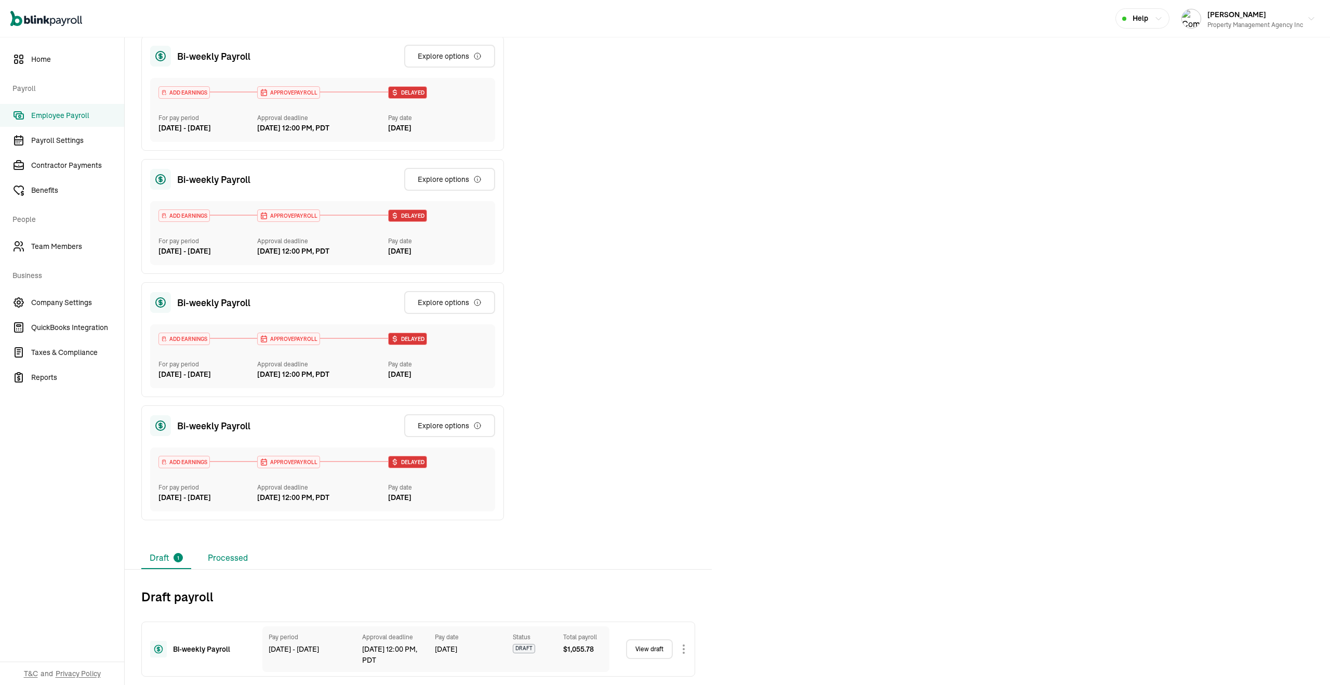
click at [242, 553] on li "Processed" at bounding box center [228, 558] width 57 height 22
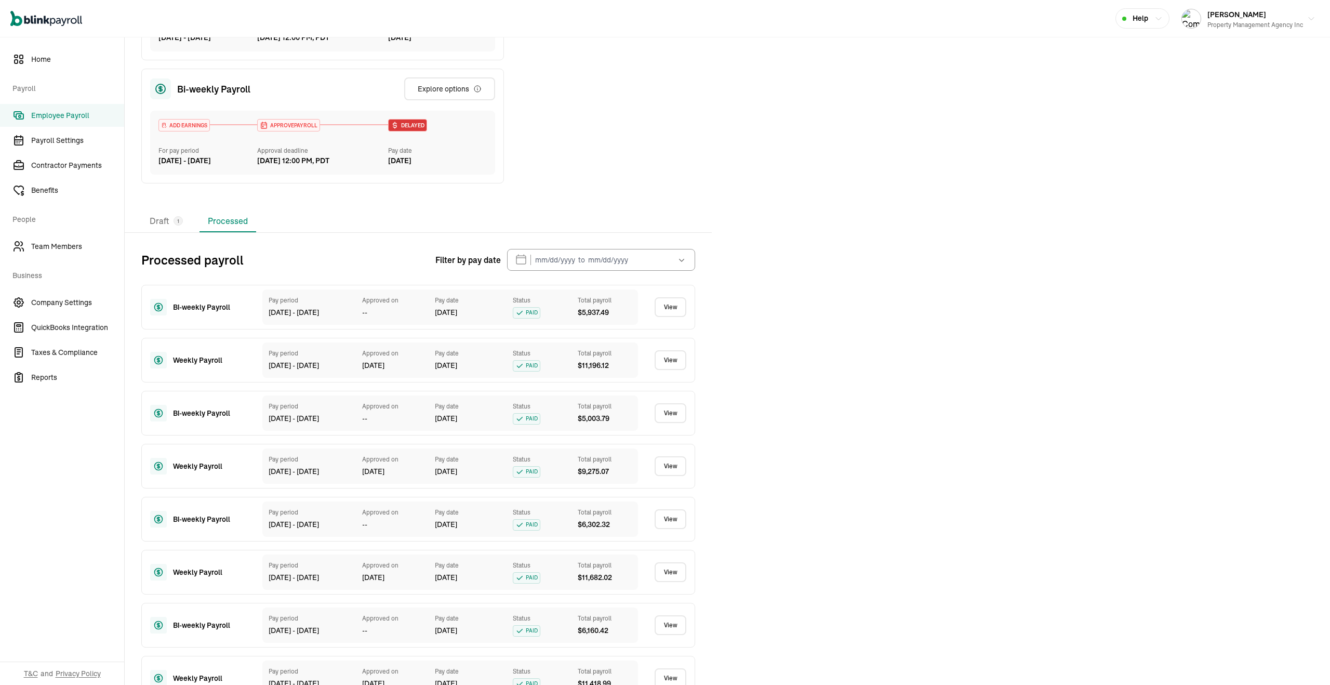
scroll to position [1567, 0]
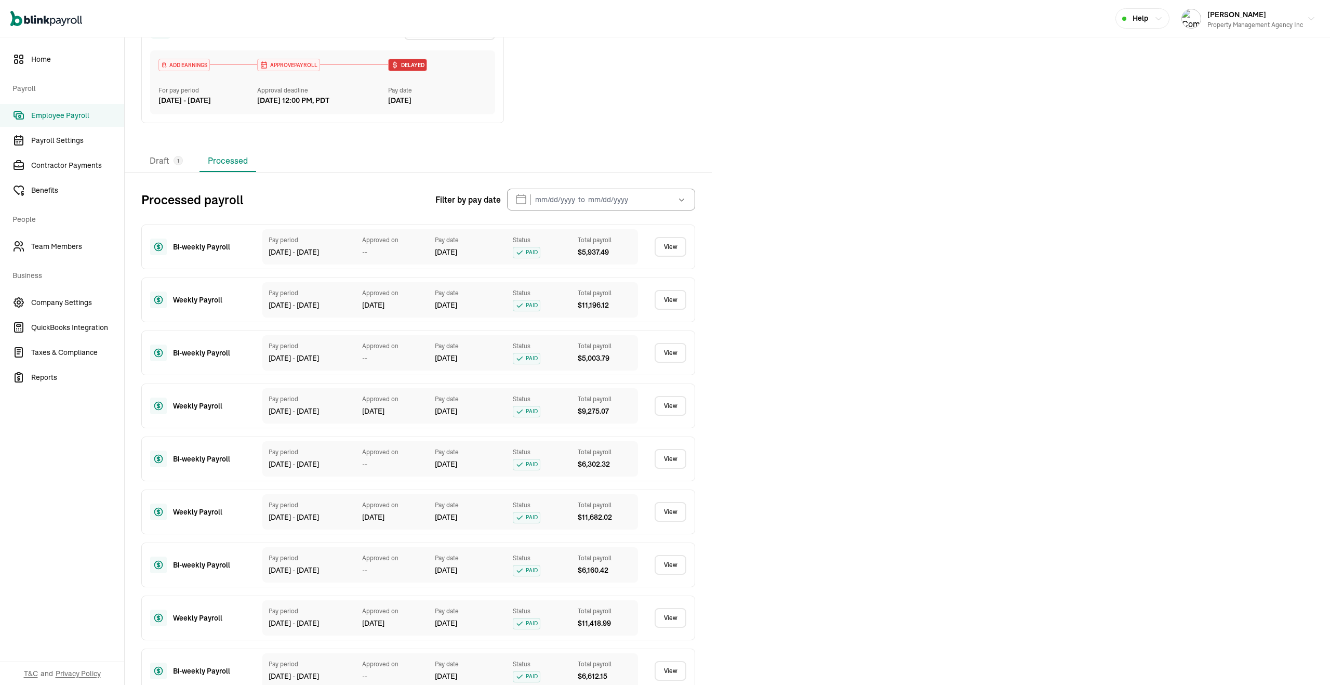
click at [670, 310] on link "View" at bounding box center [671, 300] width 32 height 20
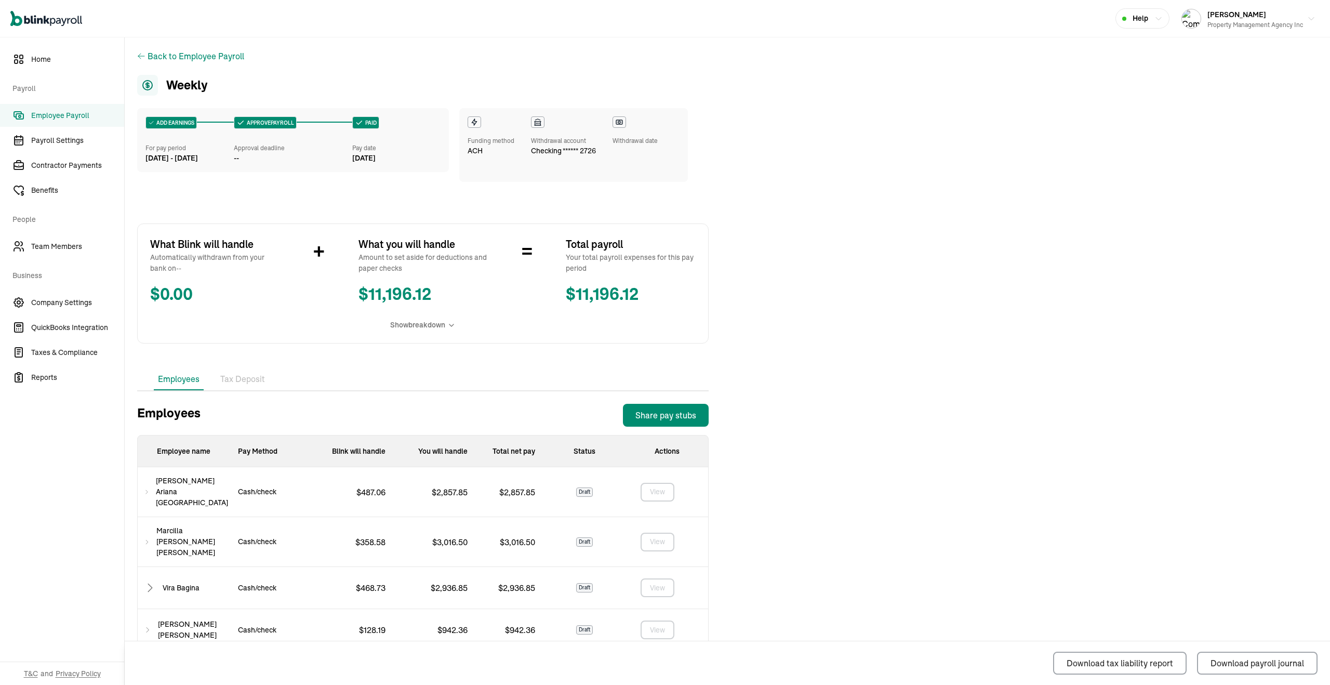
scroll to position [37, 0]
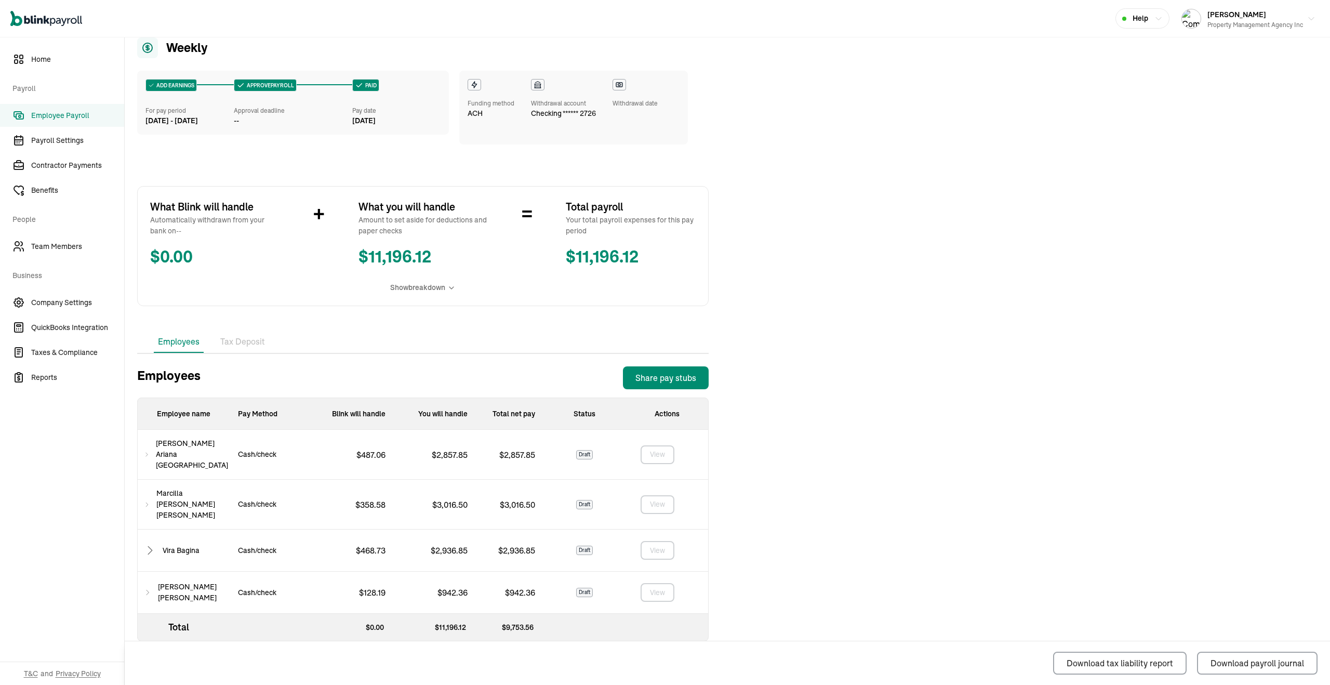
click at [151, 544] on icon at bounding box center [150, 550] width 12 height 12
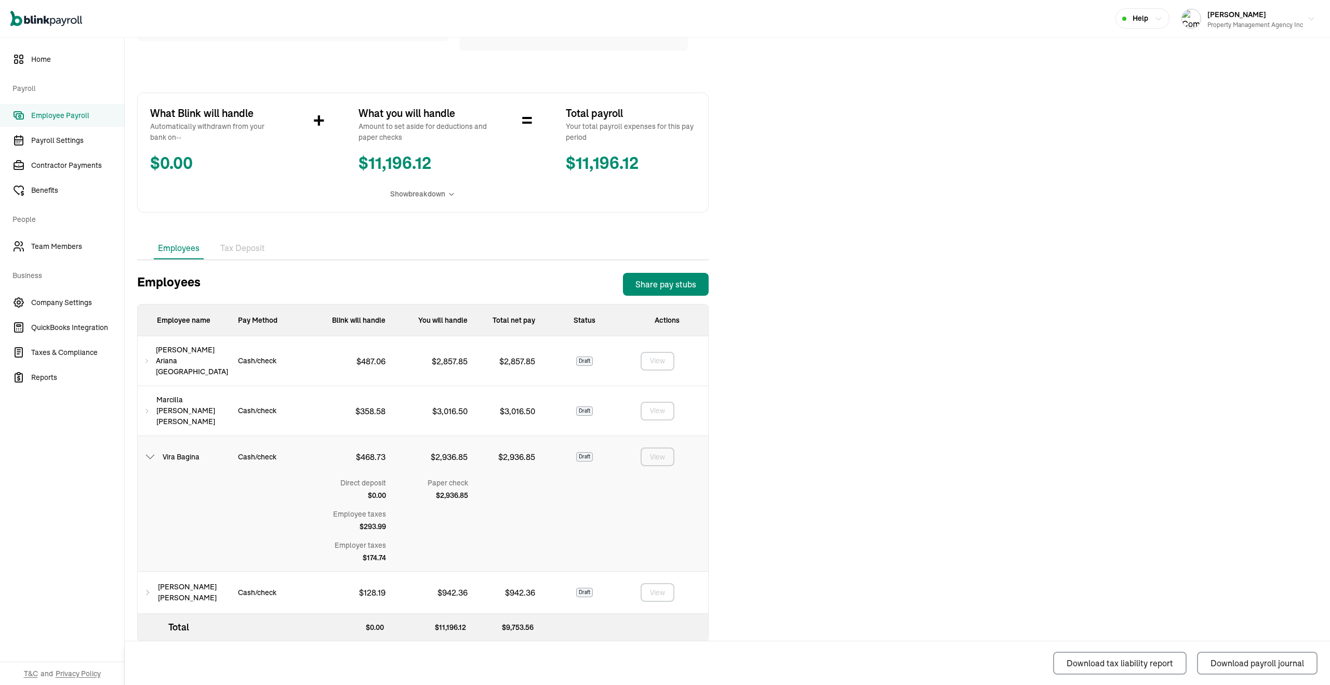
scroll to position [0, 0]
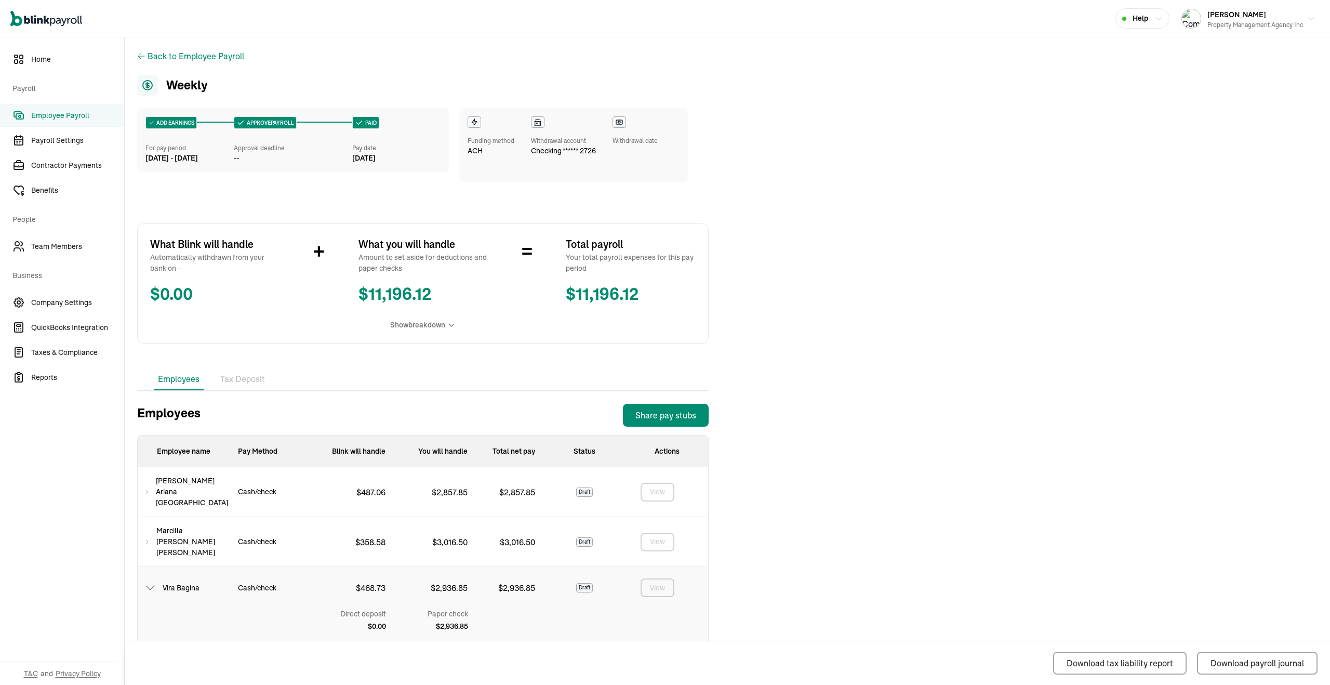
click at [56, 117] on span "Employee Payroll" at bounding box center [77, 115] width 93 height 11
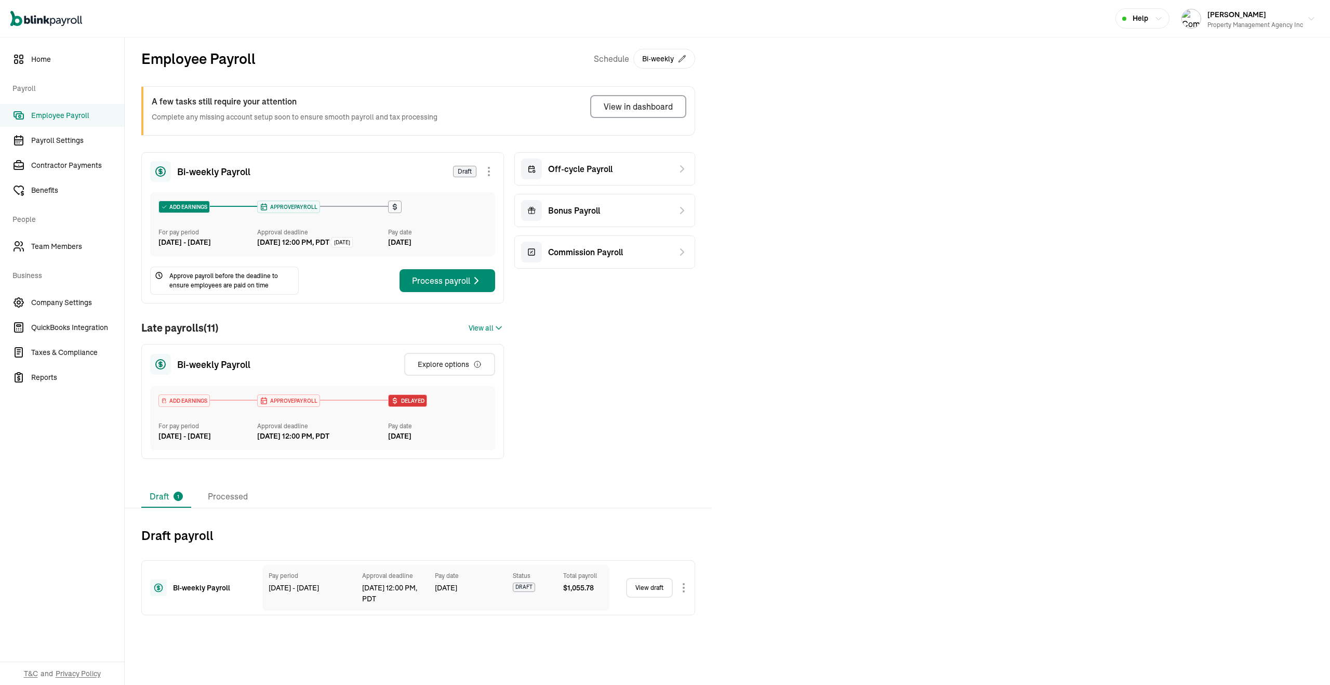
click at [651, 598] on link "View draft" at bounding box center [649, 588] width 47 height 20
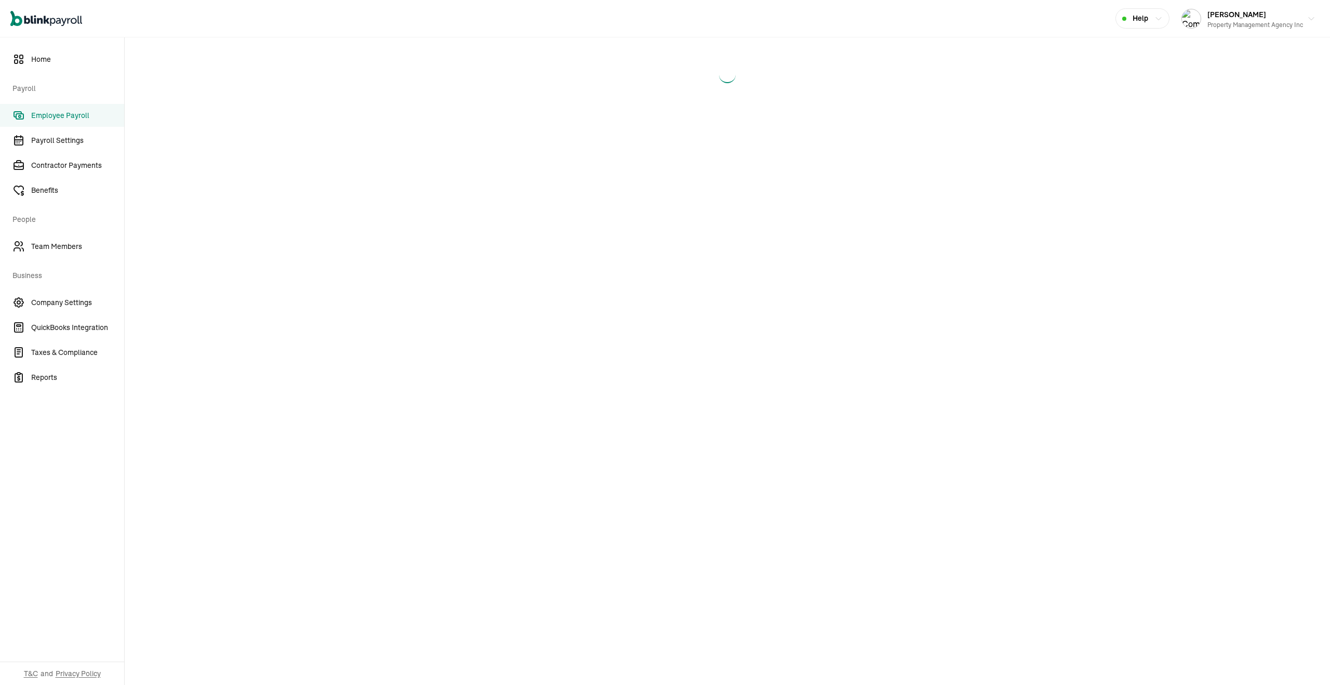
select select "manual"
select select "direct_deposit"
select select "manual"
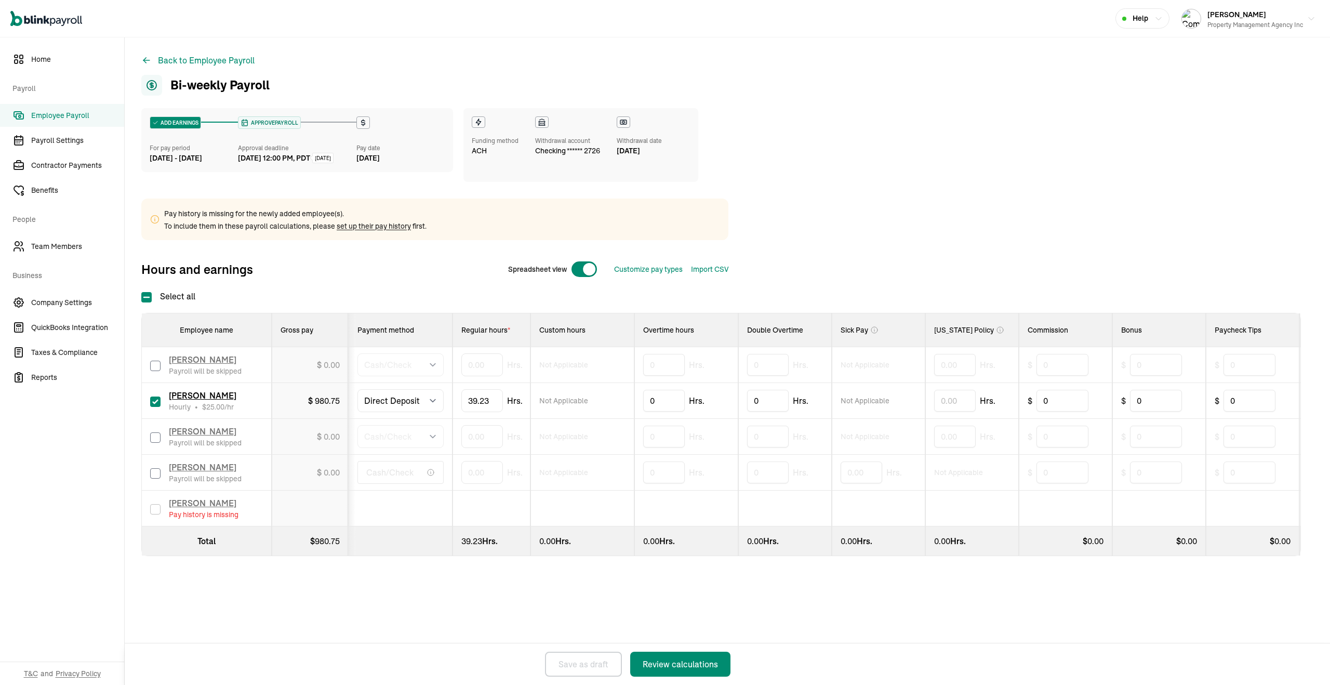
click at [145, 440] on td "[PERSON_NAME] Payroll will be skipped" at bounding box center [207, 437] width 130 height 36
click at [154, 440] on input "checkbox" at bounding box center [155, 437] width 10 height 10
checkbox input "true"
drag, startPoint x: 489, startPoint y: 439, endPoint x: 380, endPoint y: 431, distance: 109.4
type input "8"
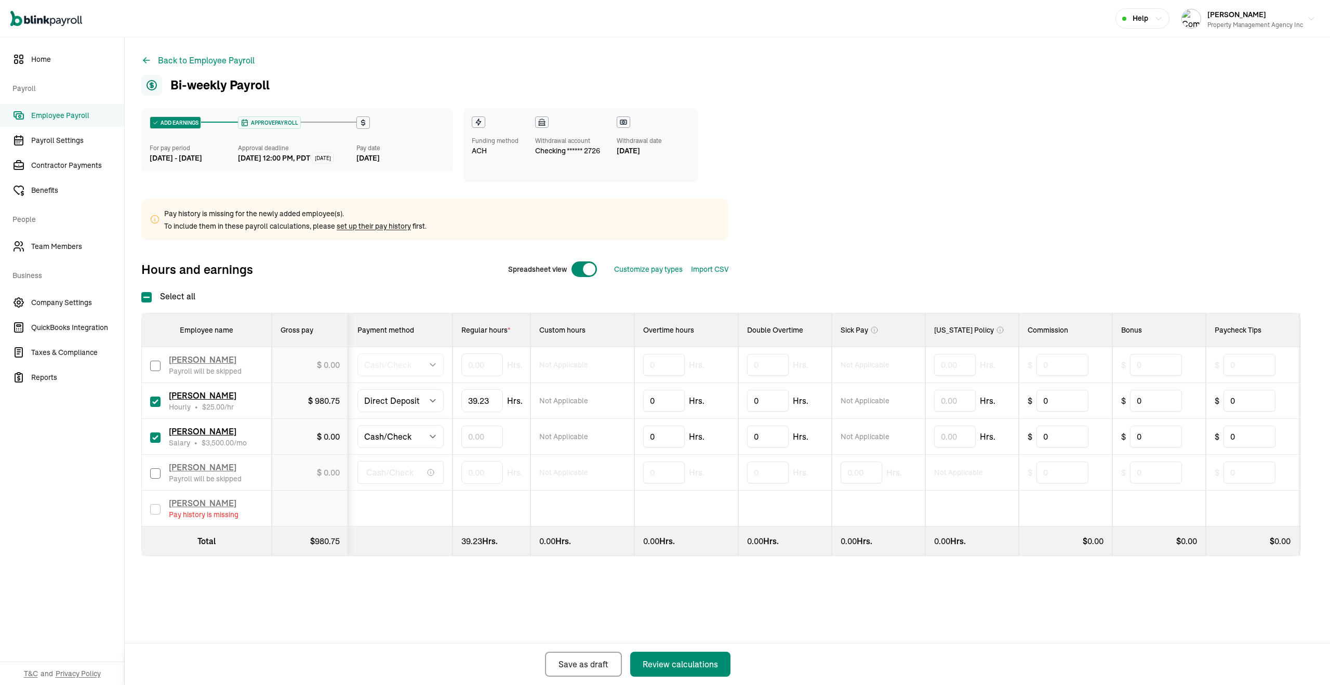
click at [156, 406] on input "checkbox" at bounding box center [155, 401] width 10 height 10
checkbox input "false"
type input "0.00"
click at [157, 434] on input "checkbox" at bounding box center [155, 437] width 10 height 10
checkbox input "false"
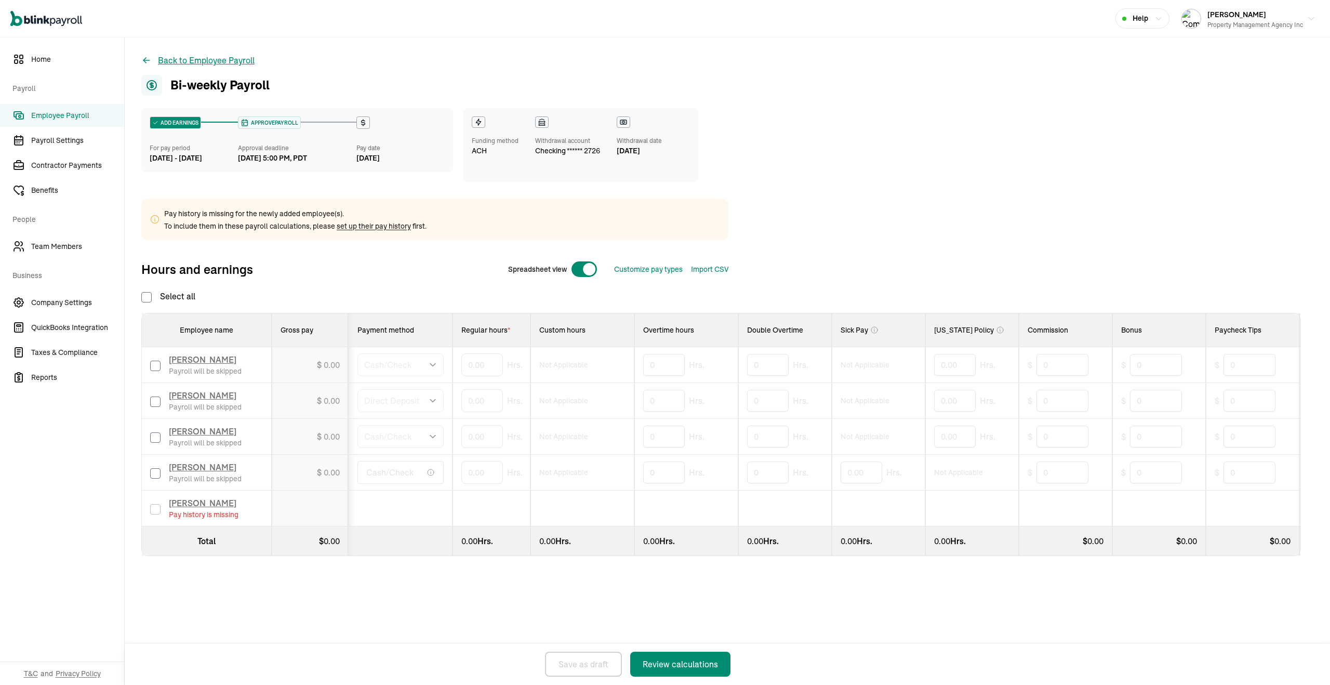
click at [199, 58] on button "Back to Employee Payroll" at bounding box center [197, 60] width 113 height 12
